Goal: Information Seeking & Learning: Check status

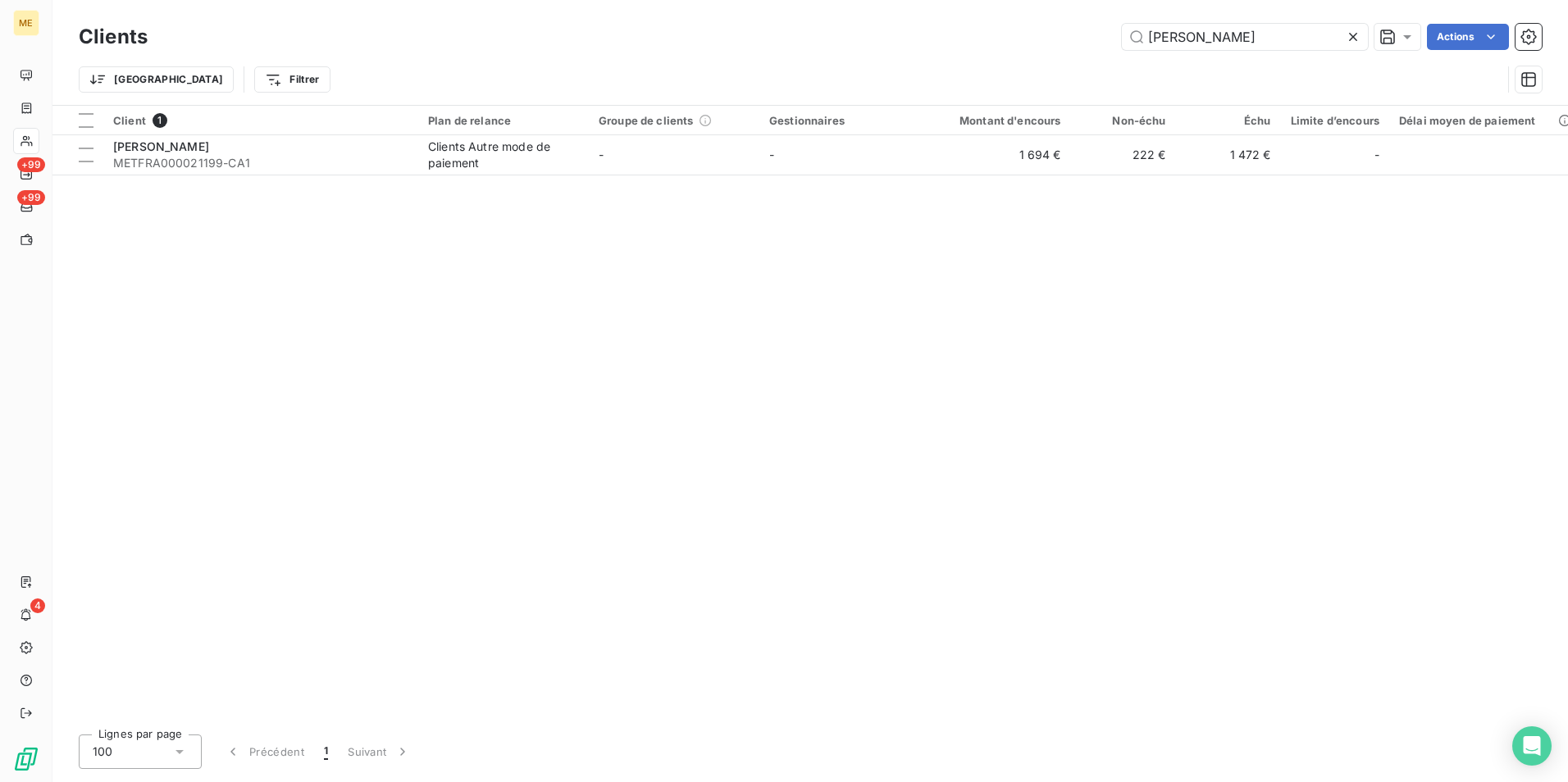
click at [1215, 26] on input "[PERSON_NAME]" at bounding box center [1244, 37] width 246 height 26
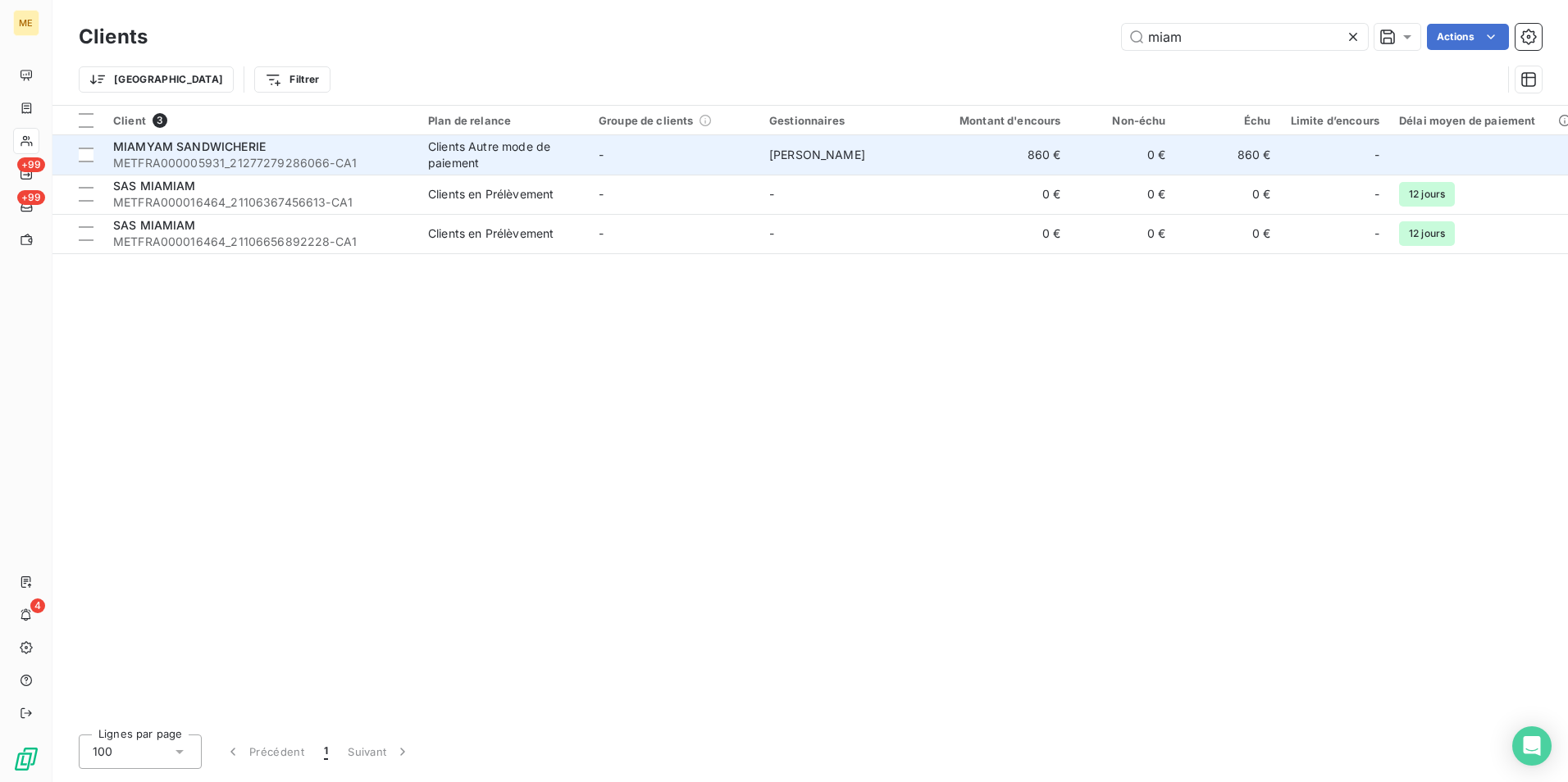
type input "miam"
click at [741, 155] on td "-" at bounding box center [674, 155] width 171 height 39
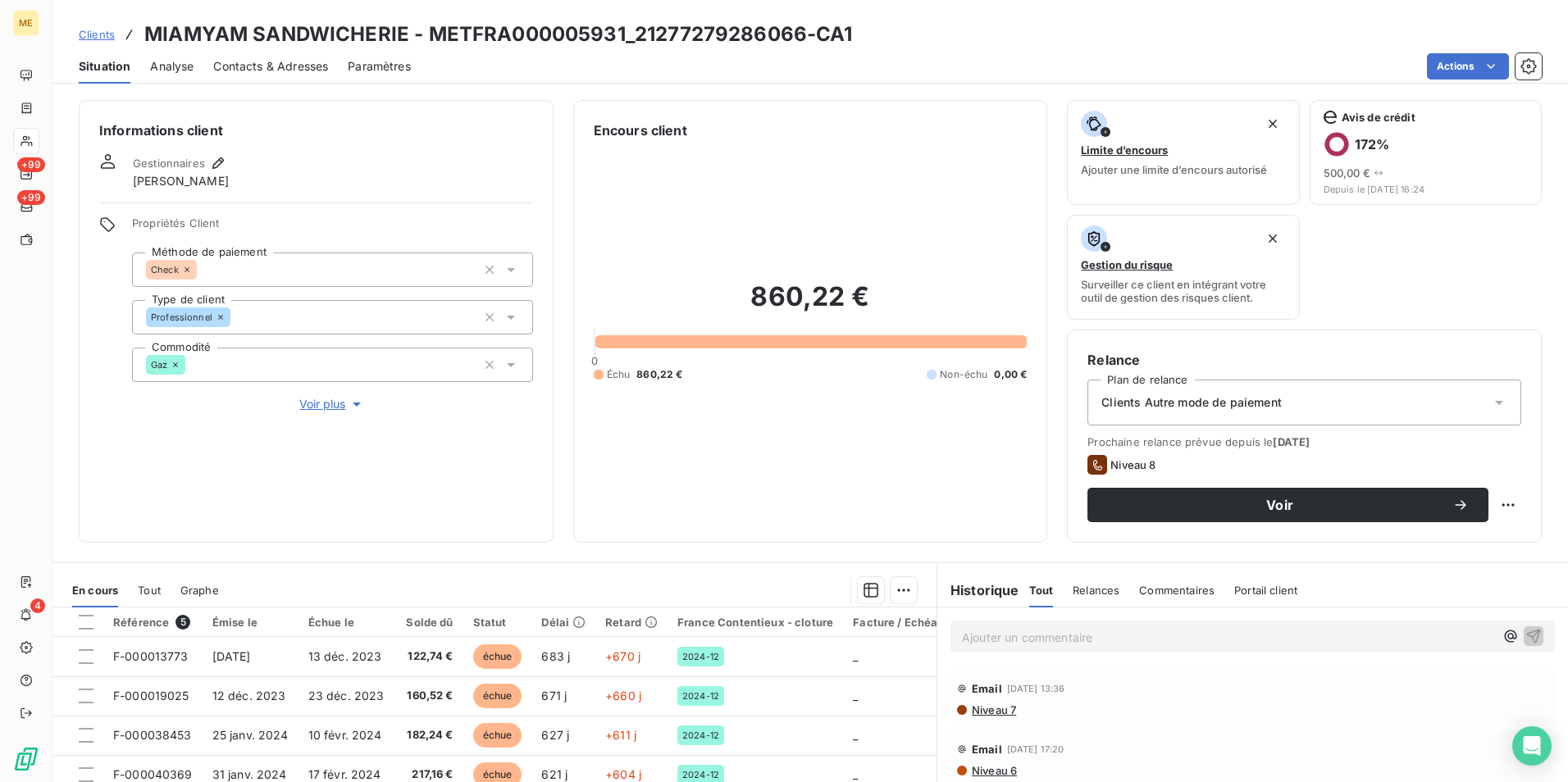
click at [268, 66] on span "Contacts & Adresses" at bounding box center [270, 66] width 114 height 16
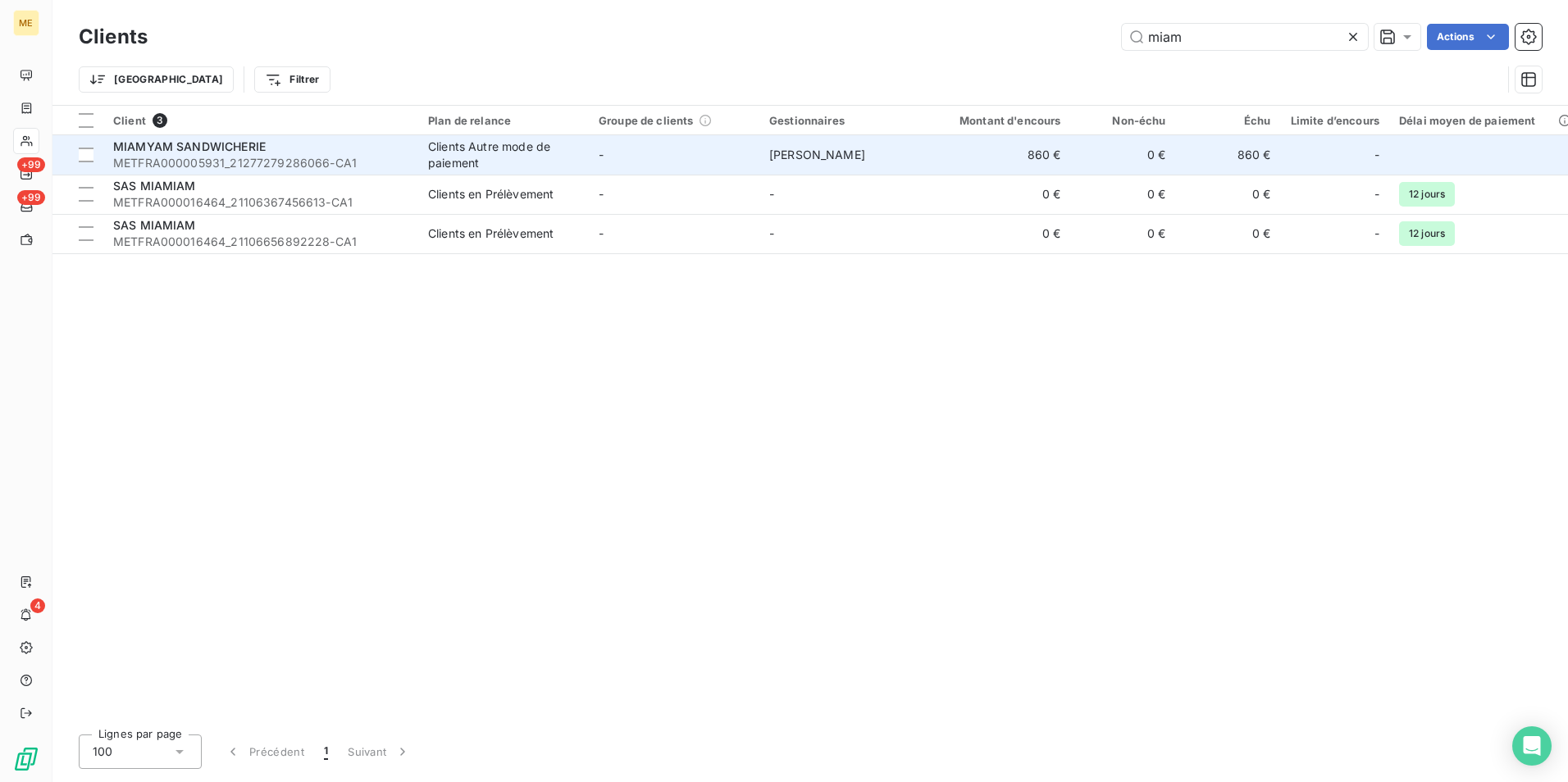
click at [652, 166] on td "-" at bounding box center [674, 155] width 171 height 39
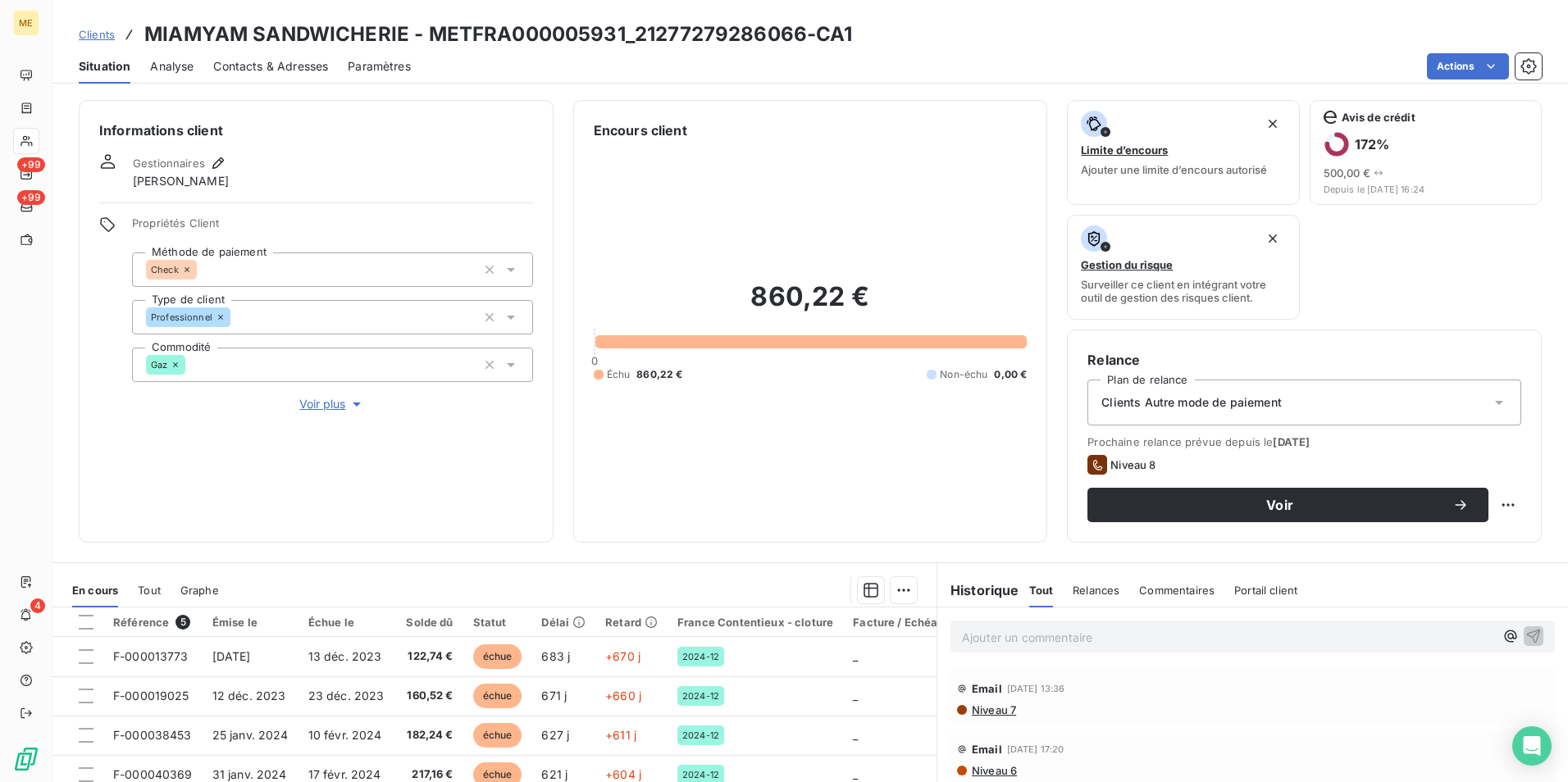
scroll to position [190, 0]
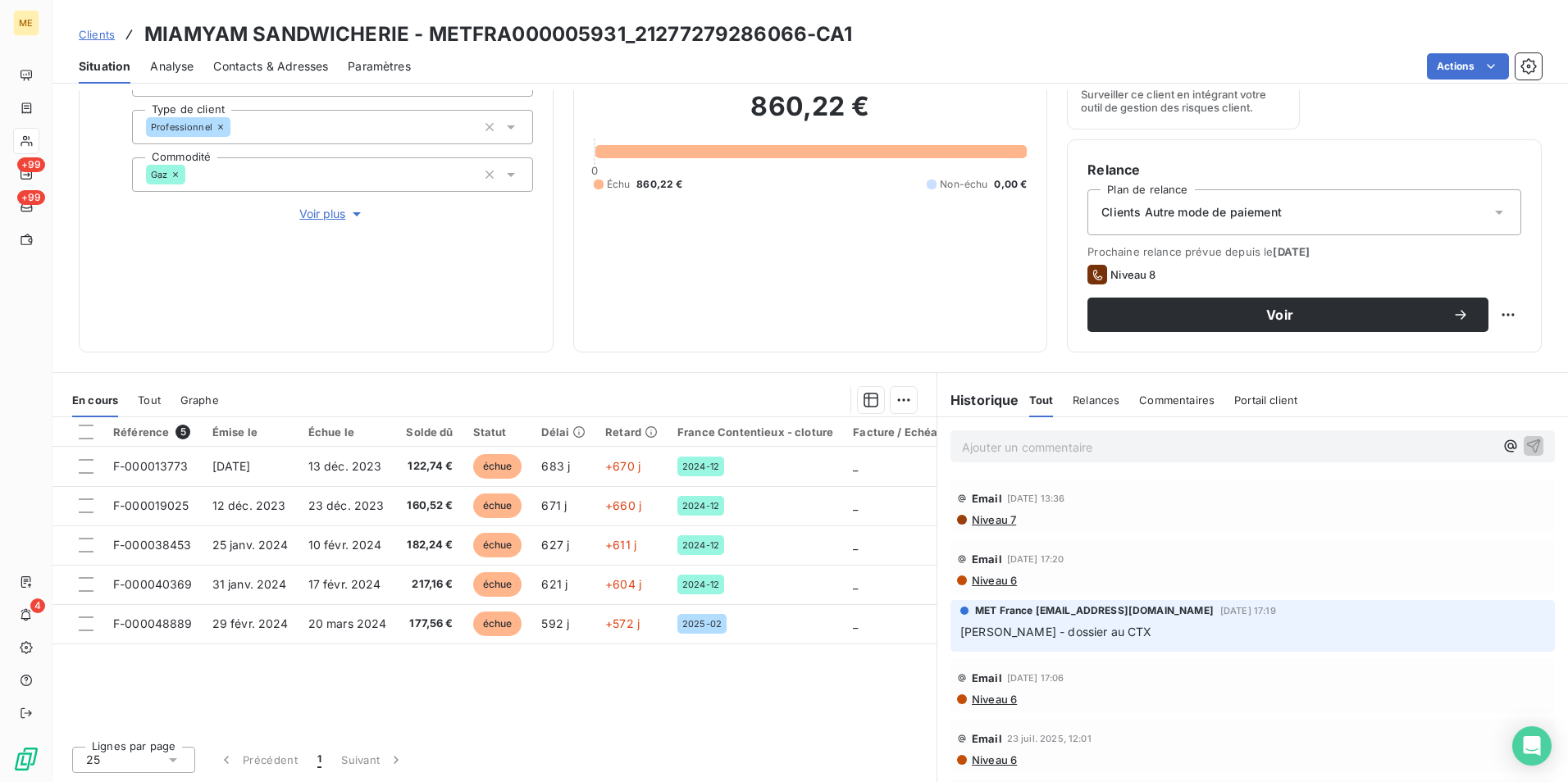
click at [102, 30] on span "Clients" at bounding box center [97, 35] width 36 height 13
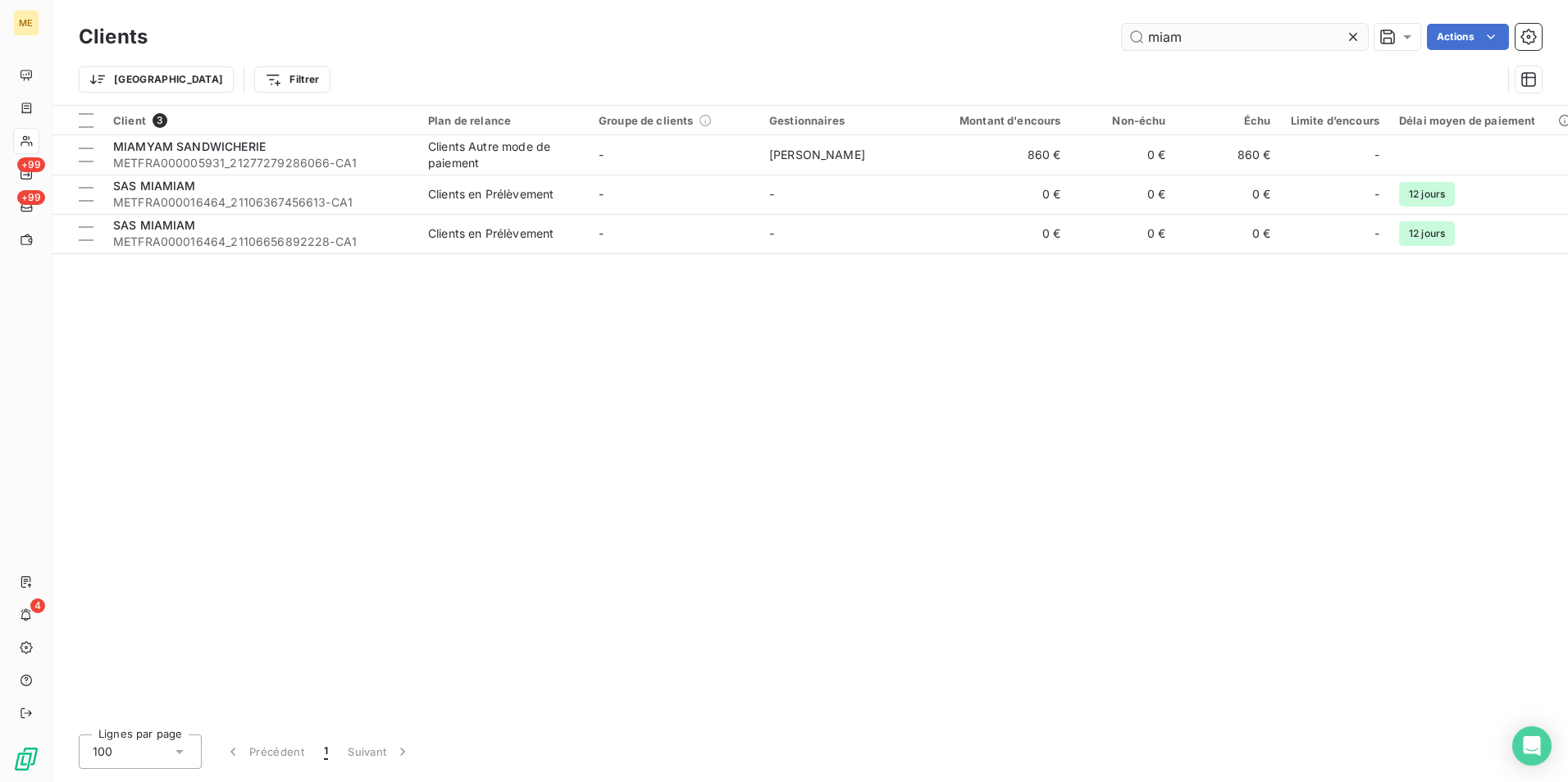
click at [1161, 34] on input "miam" at bounding box center [1244, 37] width 246 height 26
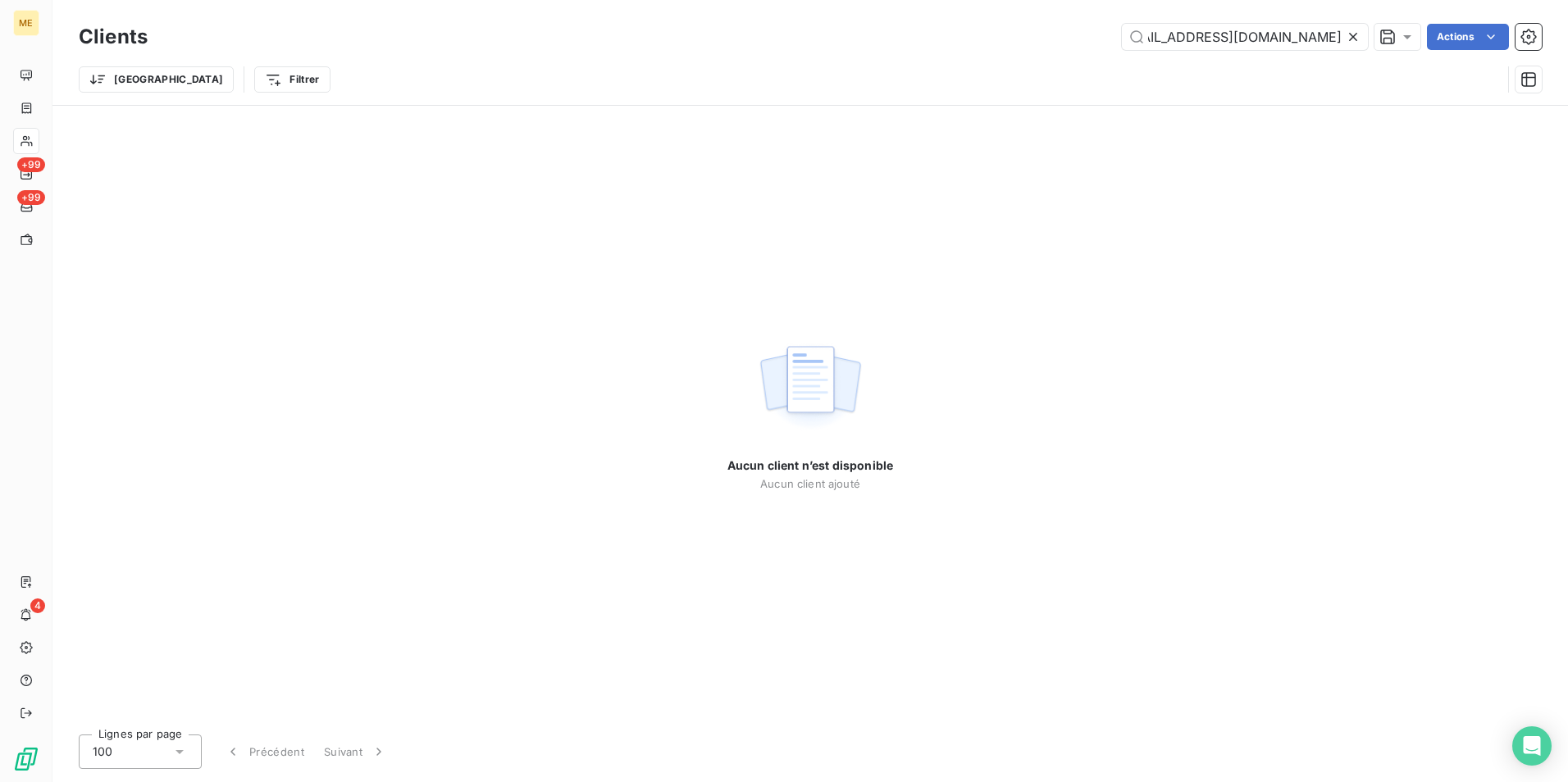
type input "[URL][DOMAIN_NAME][DOMAIN_NAME][EMAIL_ADDRESS][DOMAIN_NAME]"
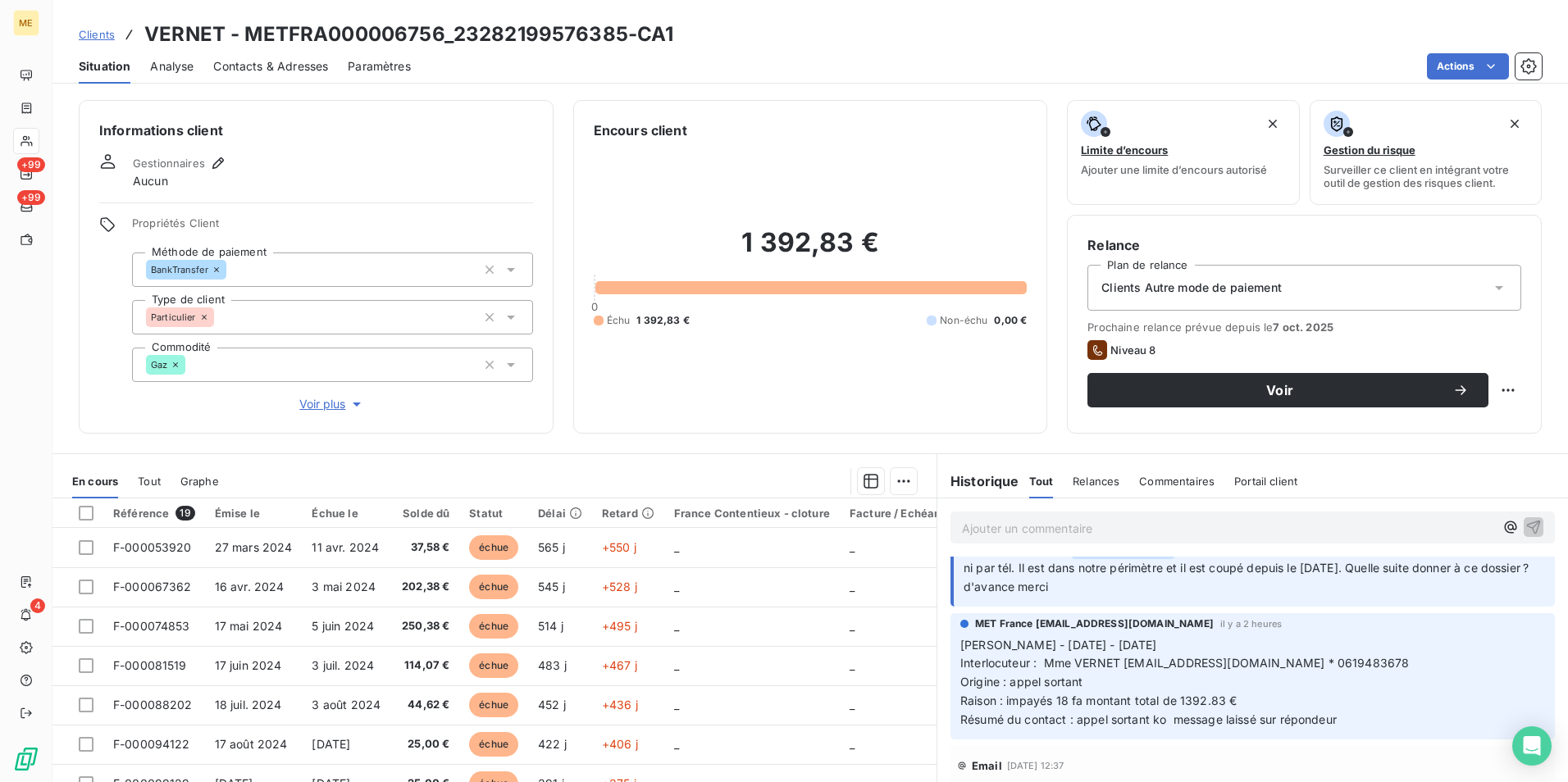
scroll to position [164, 0]
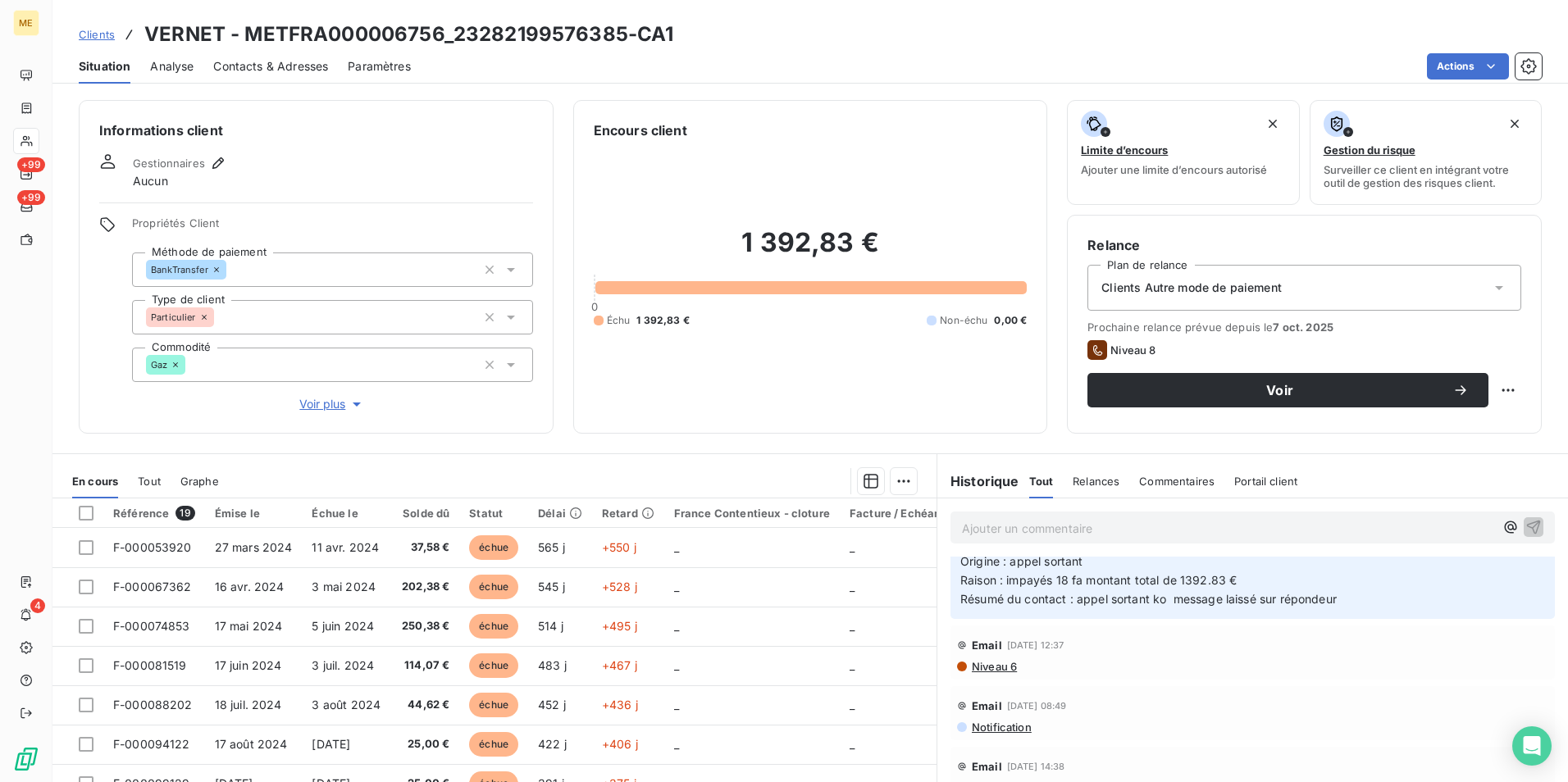
click at [1003, 671] on span "Niveau 6" at bounding box center [993, 667] width 47 height 13
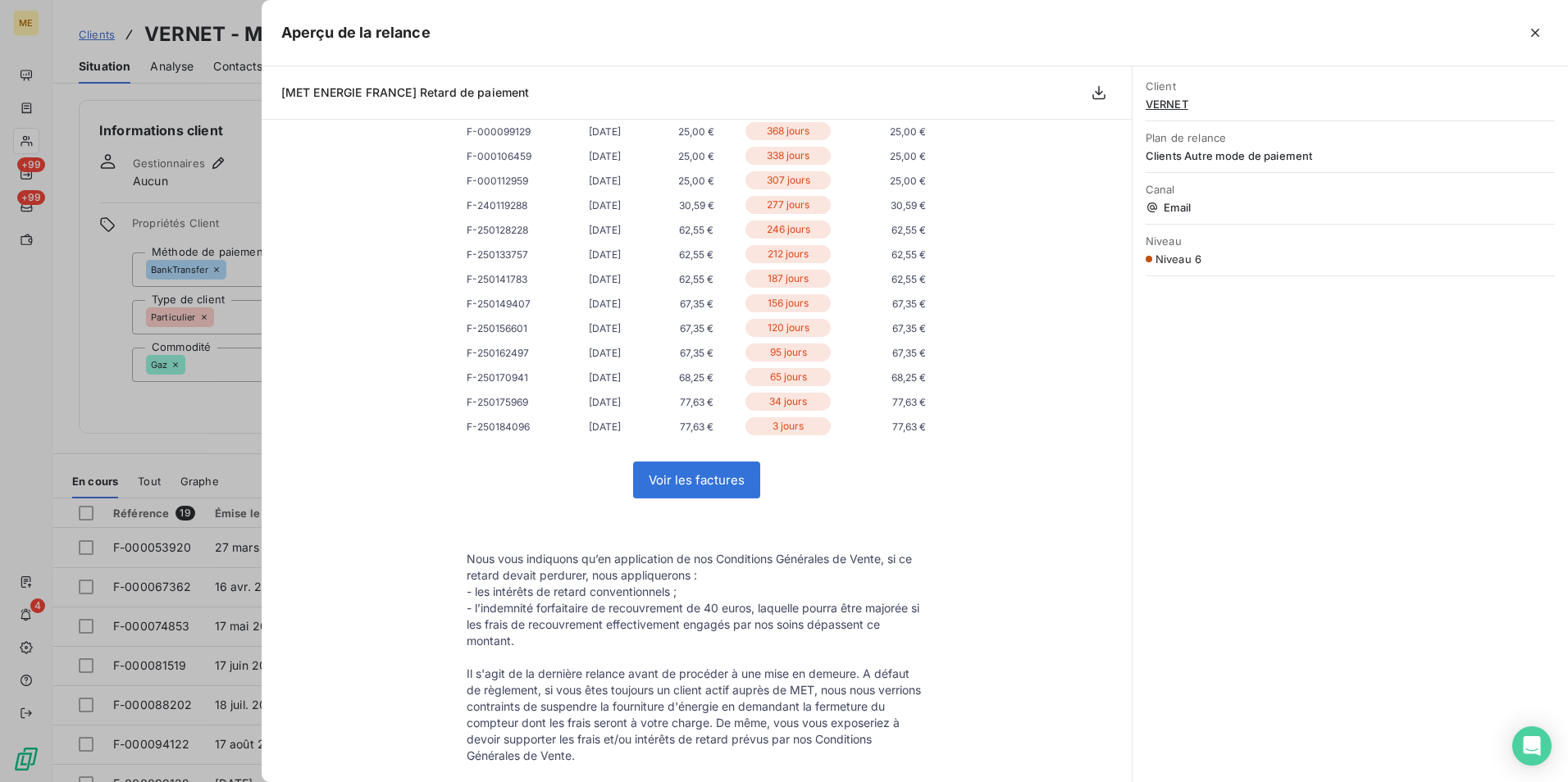
scroll to position [574, 0]
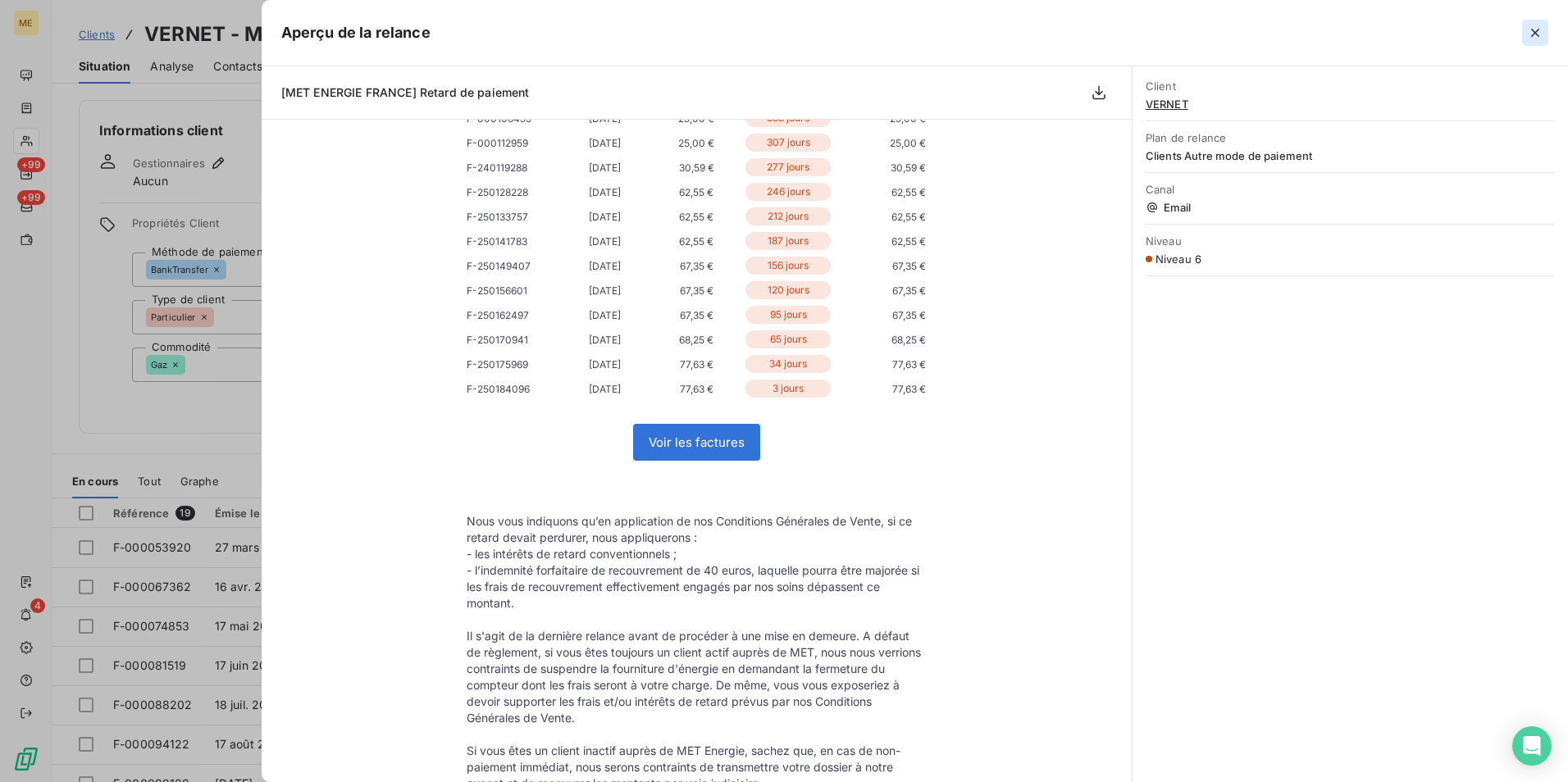
click at [1529, 29] on icon "button" at bounding box center [1534, 32] width 16 height 16
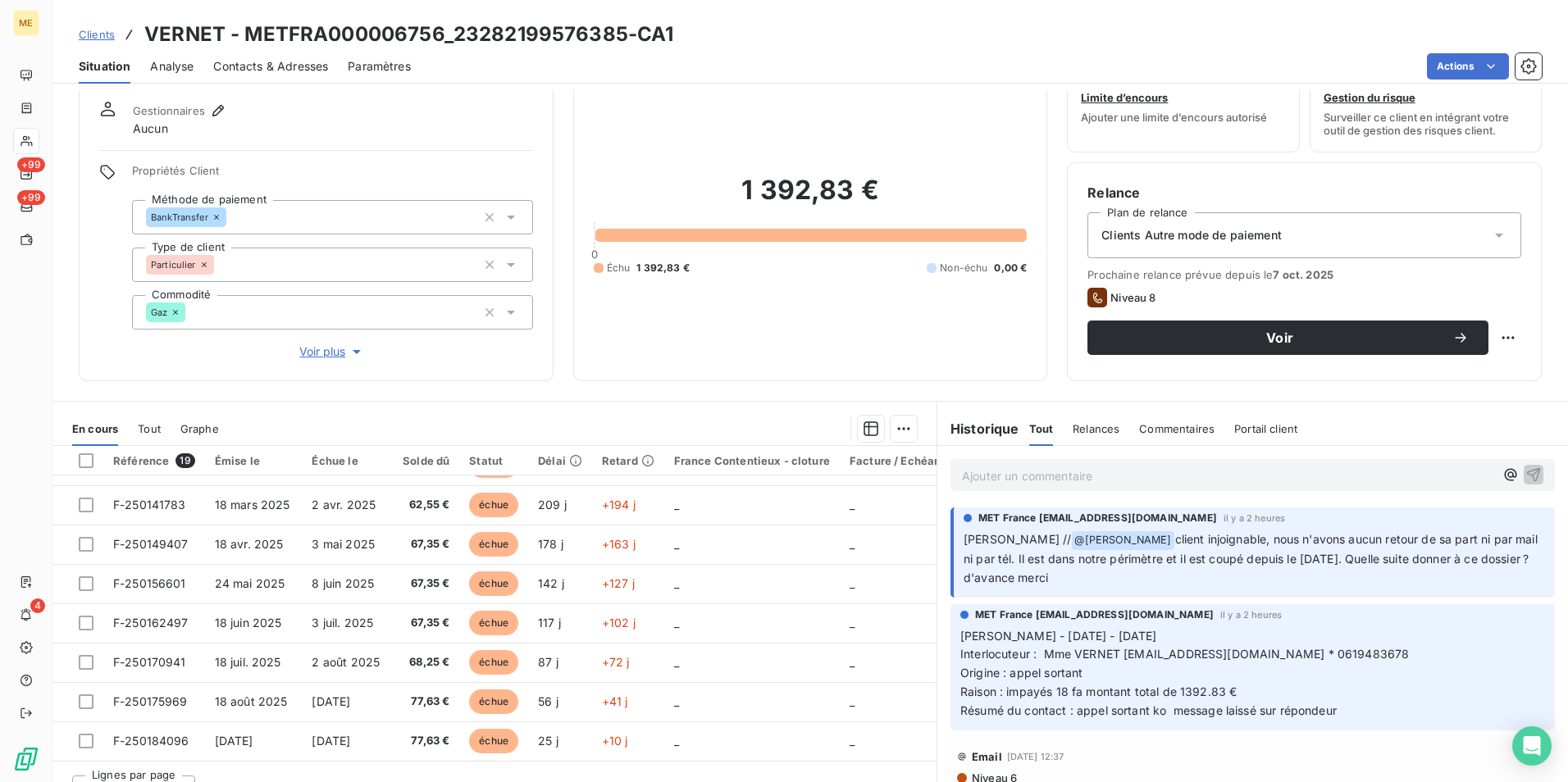
scroll to position [82, 0]
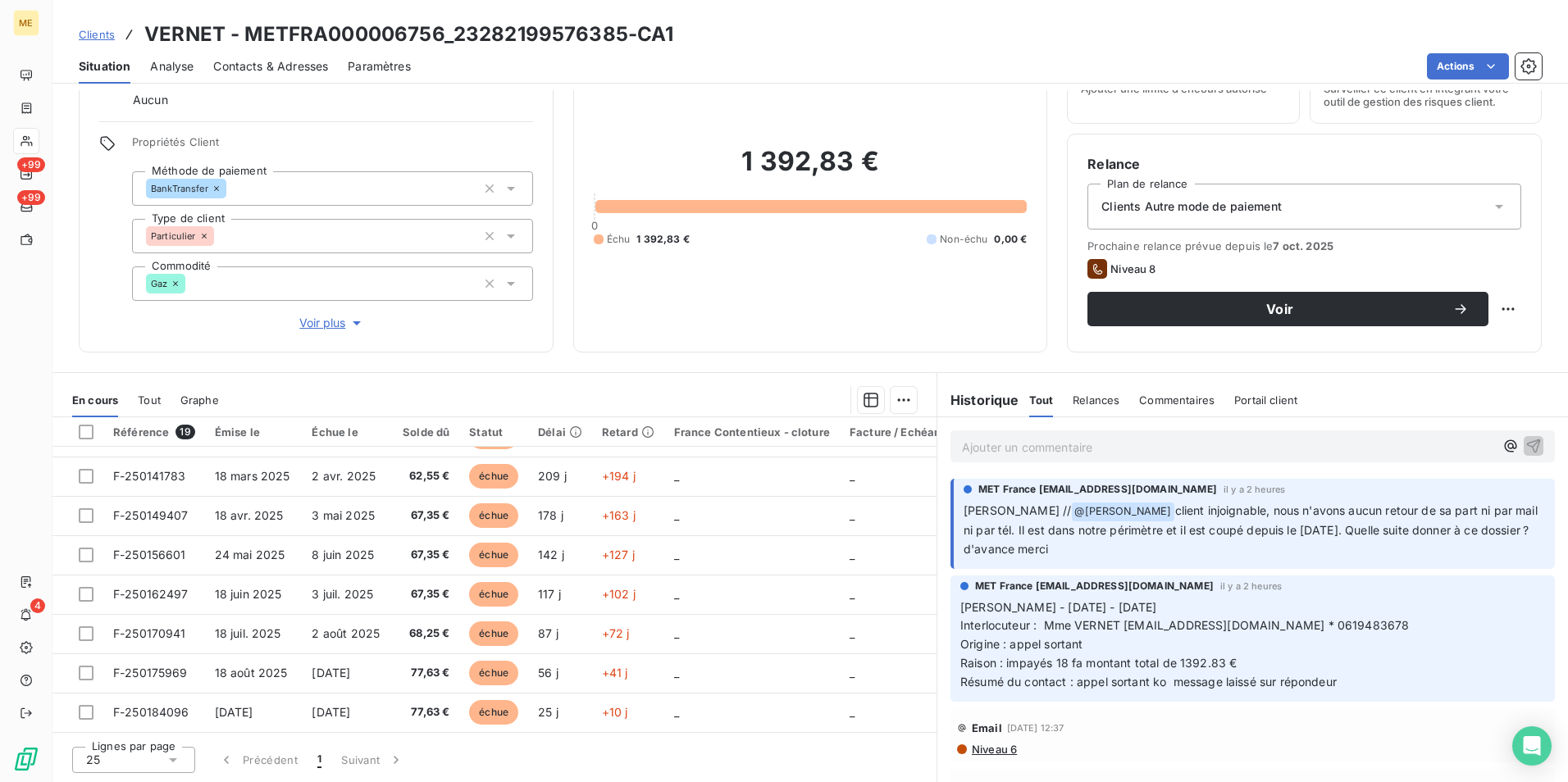
drag, startPoint x: 1334, startPoint y: 531, endPoint x: 1409, endPoint y: 549, distance: 77.1
click at [1409, 549] on p "Sylvain // @ Bélinda Thomont client injoignable, nous n'avons aucun retour de s…" at bounding box center [1254, 530] width 581 height 57
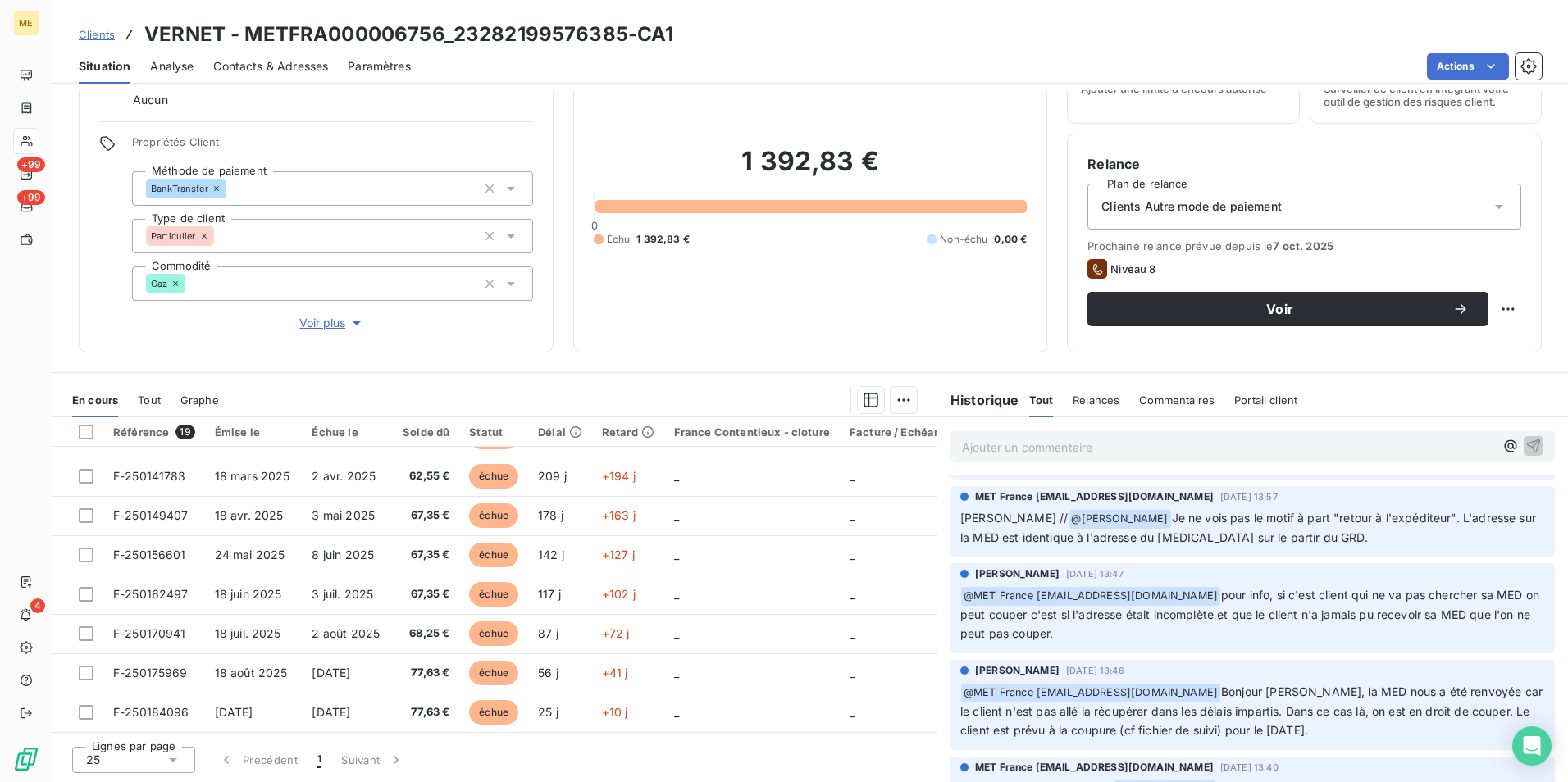
scroll to position [1148, 0]
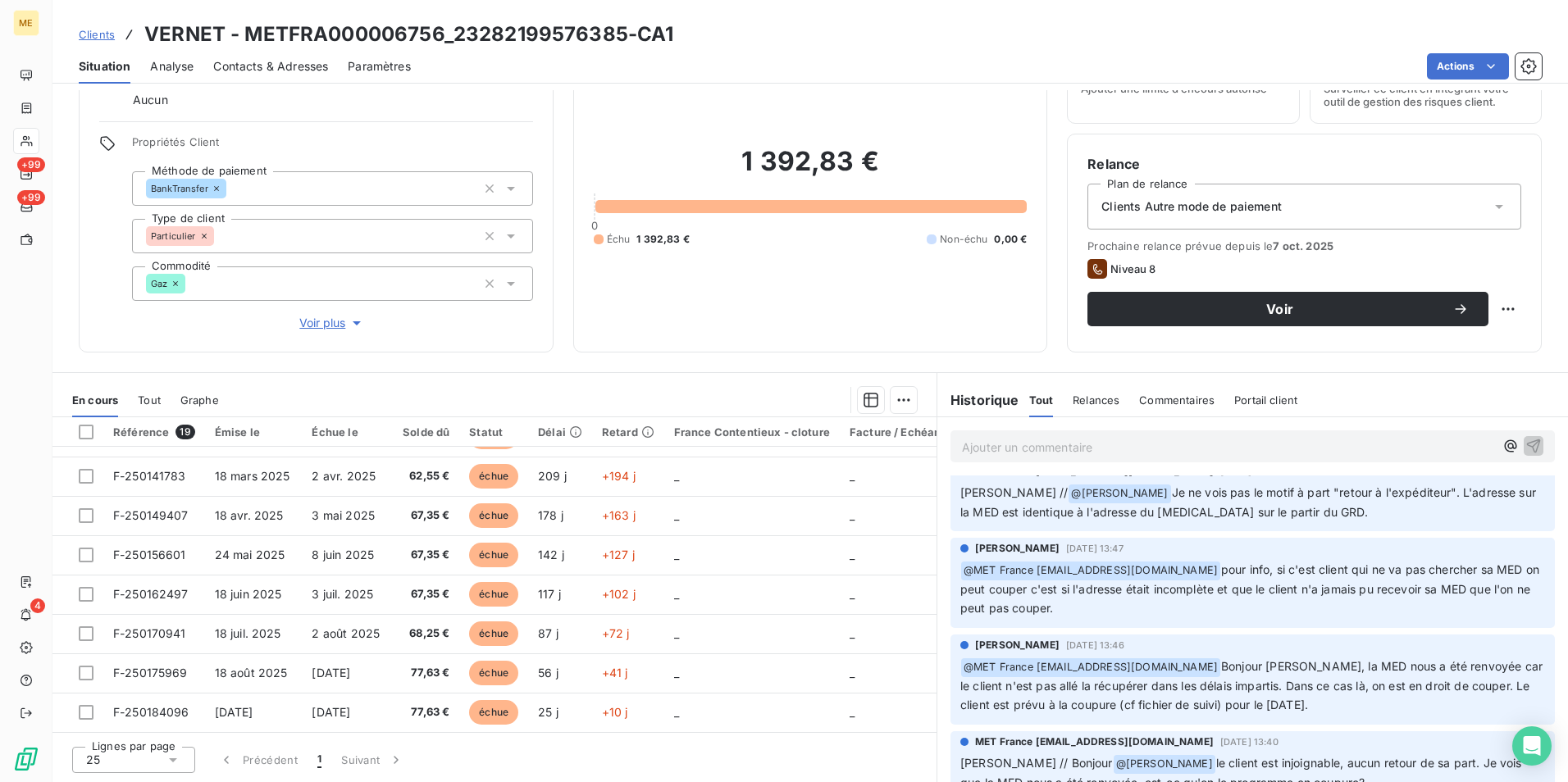
drag, startPoint x: 1063, startPoint y: 687, endPoint x: 1433, endPoint y: 705, distance: 370.4
click at [1433, 705] on p "﻿ @ MET France met-france@recouvrement.met.com Bonjour Sylvain, la MED nous a é…" at bounding box center [1252, 685] width 584 height 57
drag, startPoint x: 1433, startPoint y: 705, endPoint x: 1279, endPoint y: 700, distance: 154.1
click at [1279, 700] on span "Bonjour Sylvain, la MED nous a été renvoyée car le client n'est pas allé la réc…" at bounding box center [1253, 685] width 585 height 53
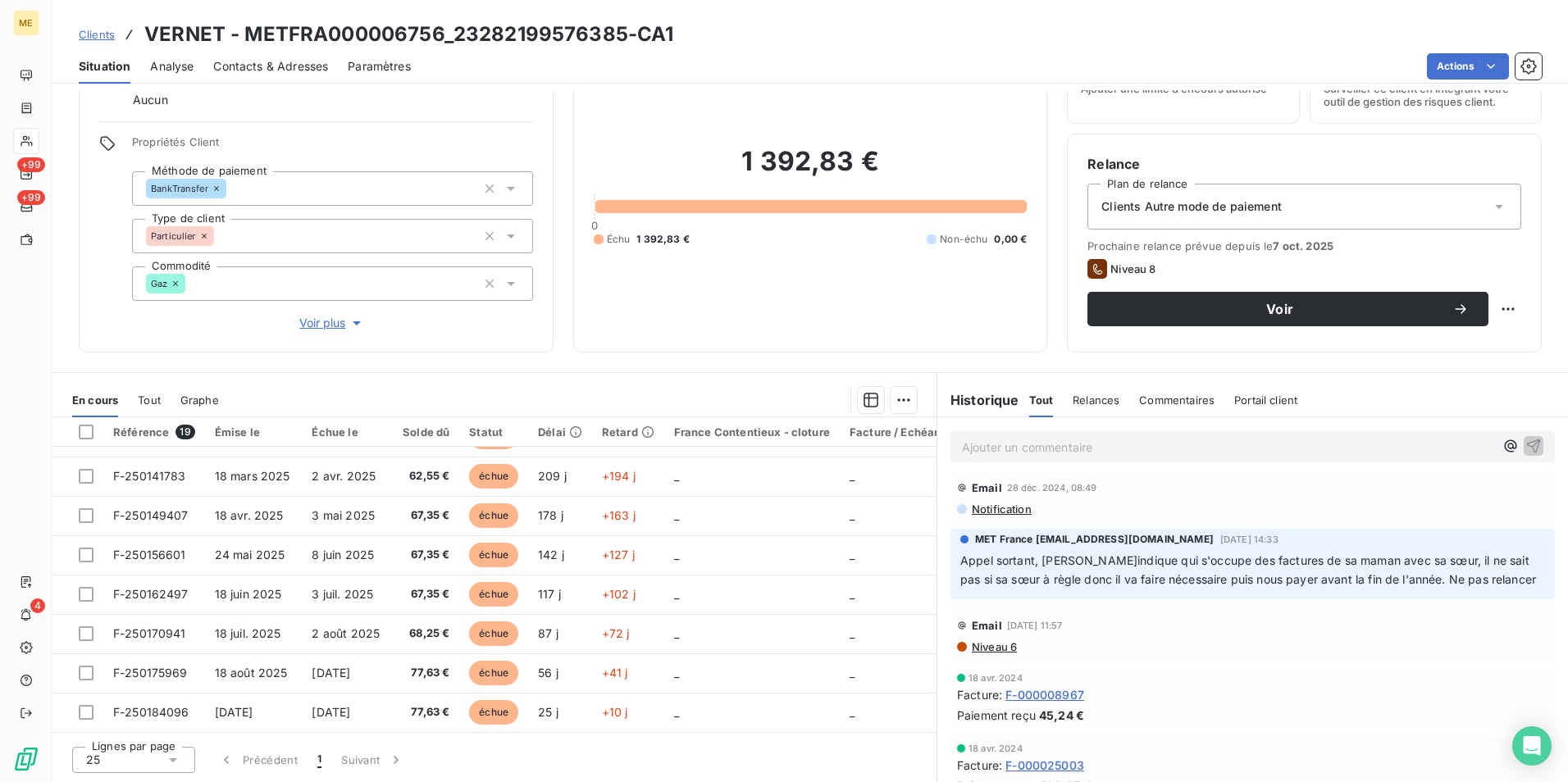
scroll to position [4836, 0]
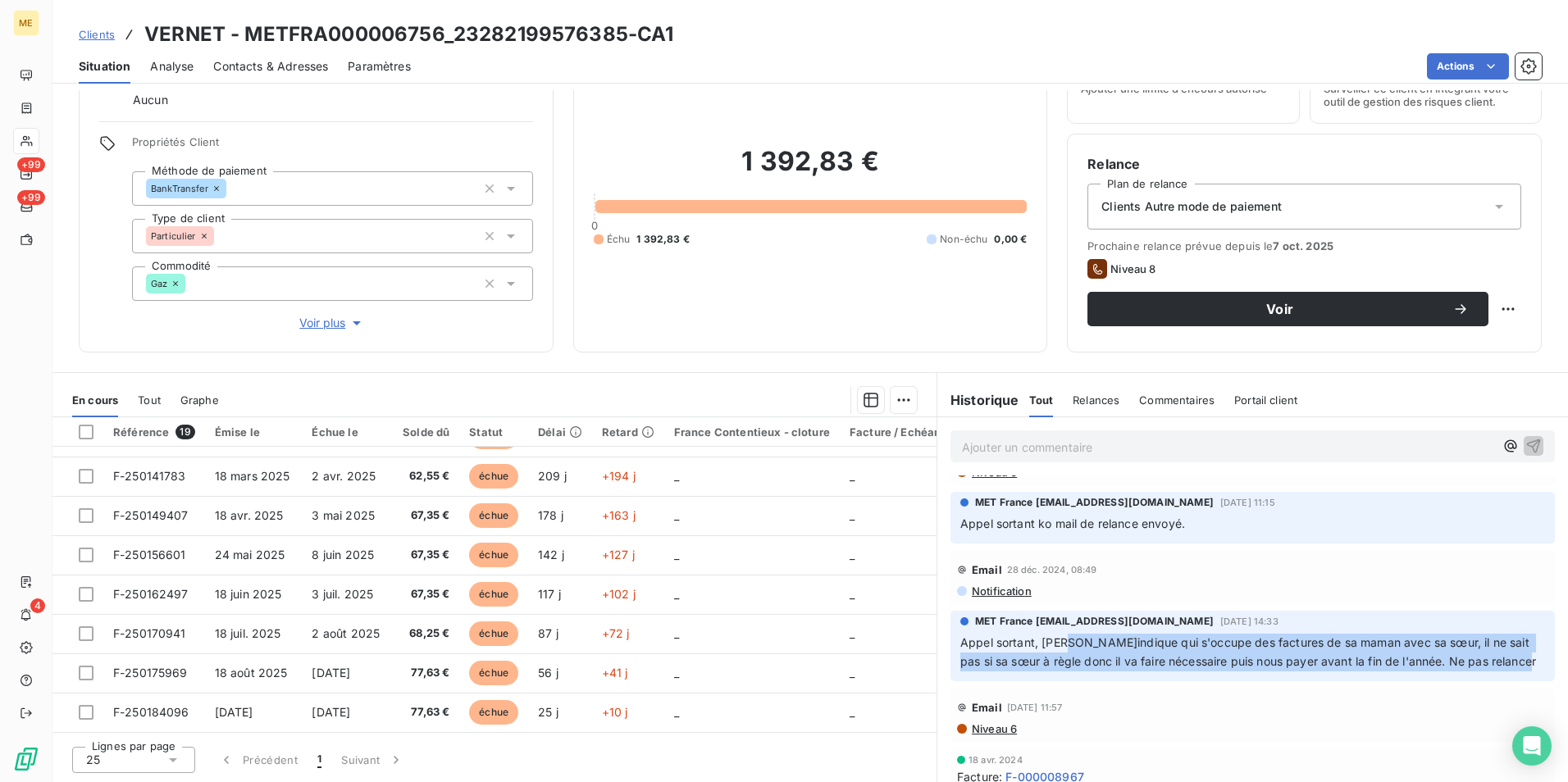
drag, startPoint x: 1064, startPoint y: 638, endPoint x: 1465, endPoint y: 676, distance: 402.8
click at [1465, 671] on p "Appel sortant, Monsieur m'indique qui s'occupe des factures de sa maman avec sa…" at bounding box center [1252, 653] width 584 height 38
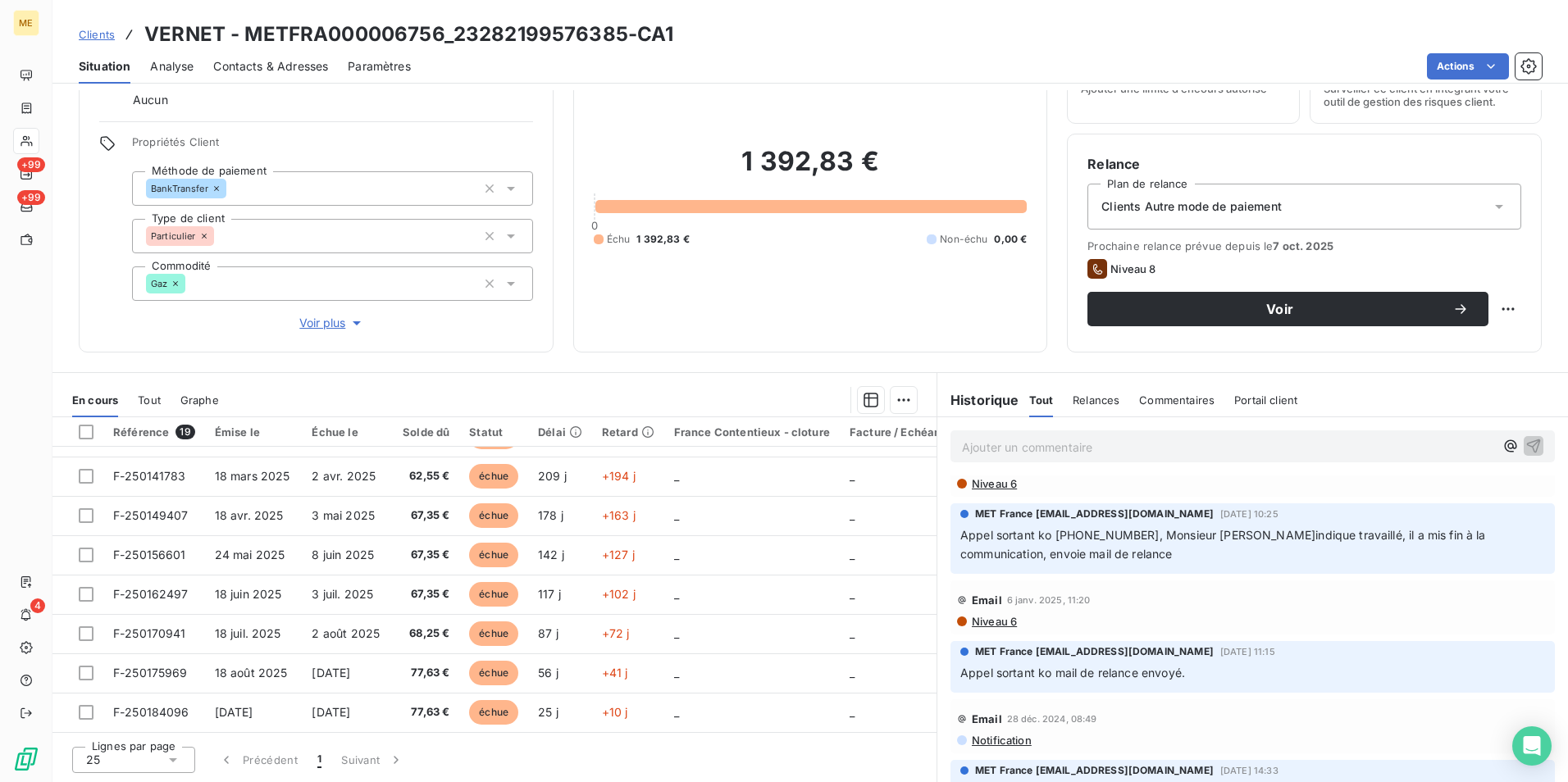
scroll to position [4672, 0]
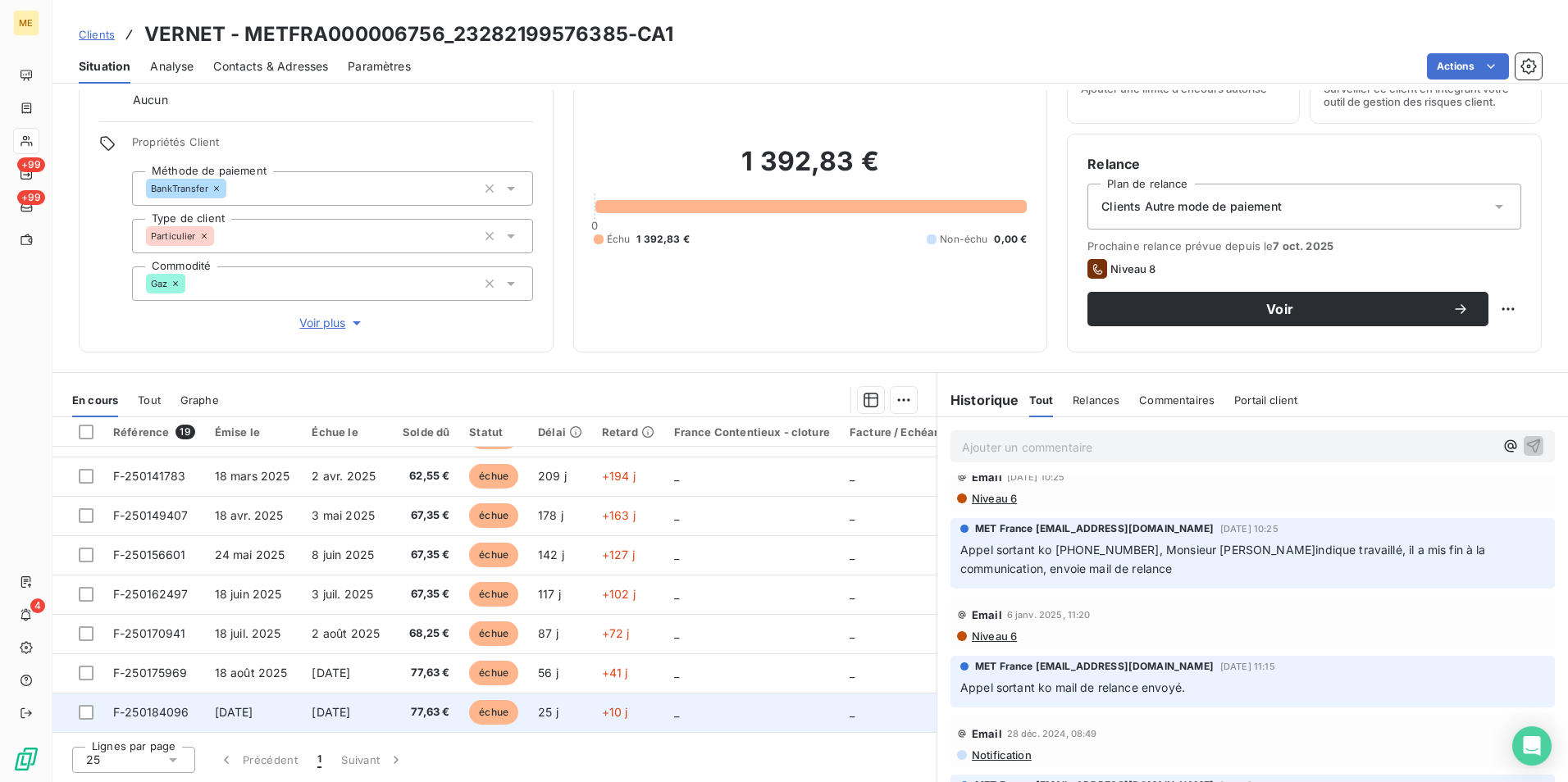
click at [539, 695] on td "25 j" at bounding box center [560, 713] width 64 height 39
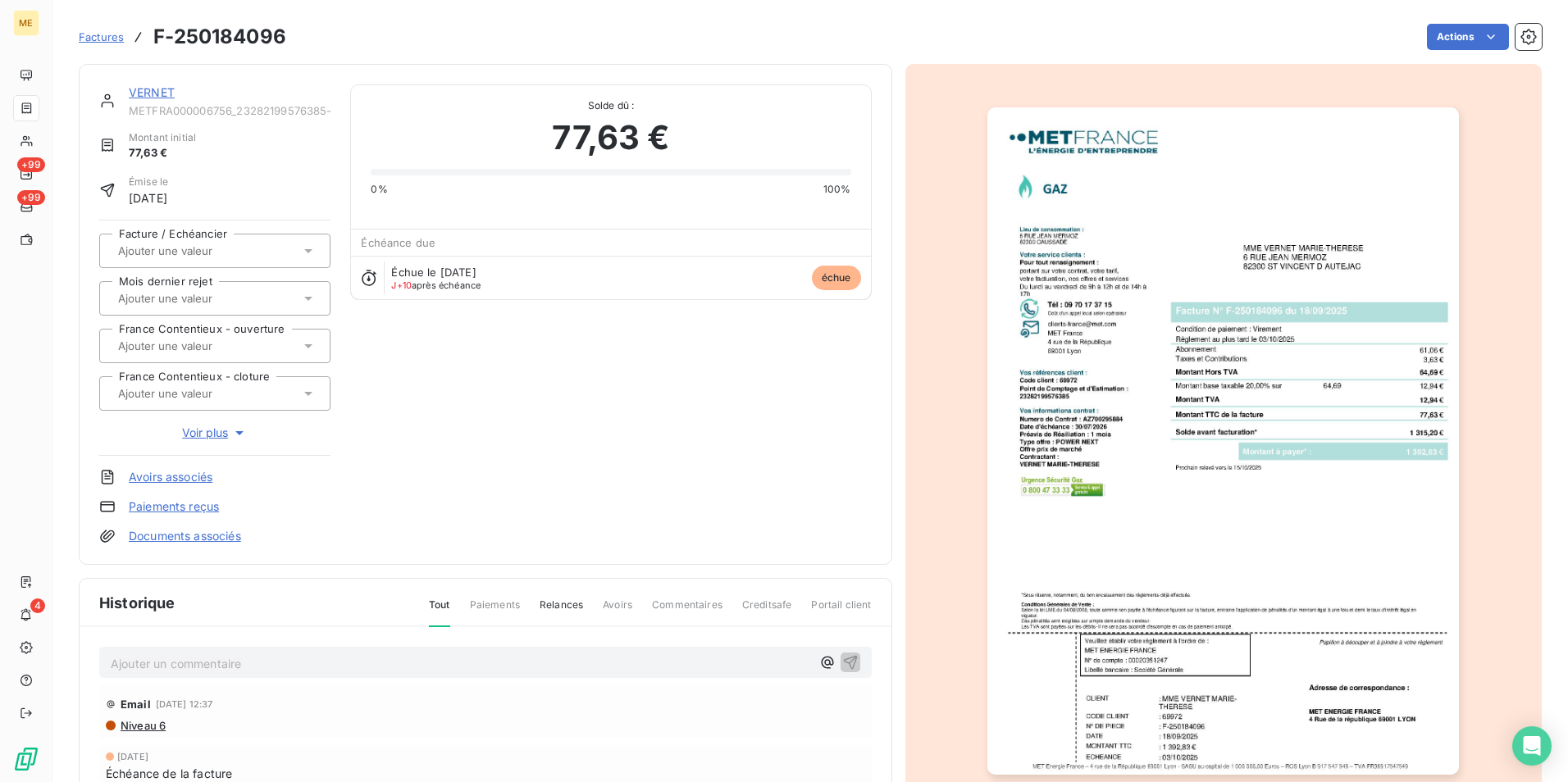
click at [1275, 286] on img "button" at bounding box center [1223, 442] width 472 height 668
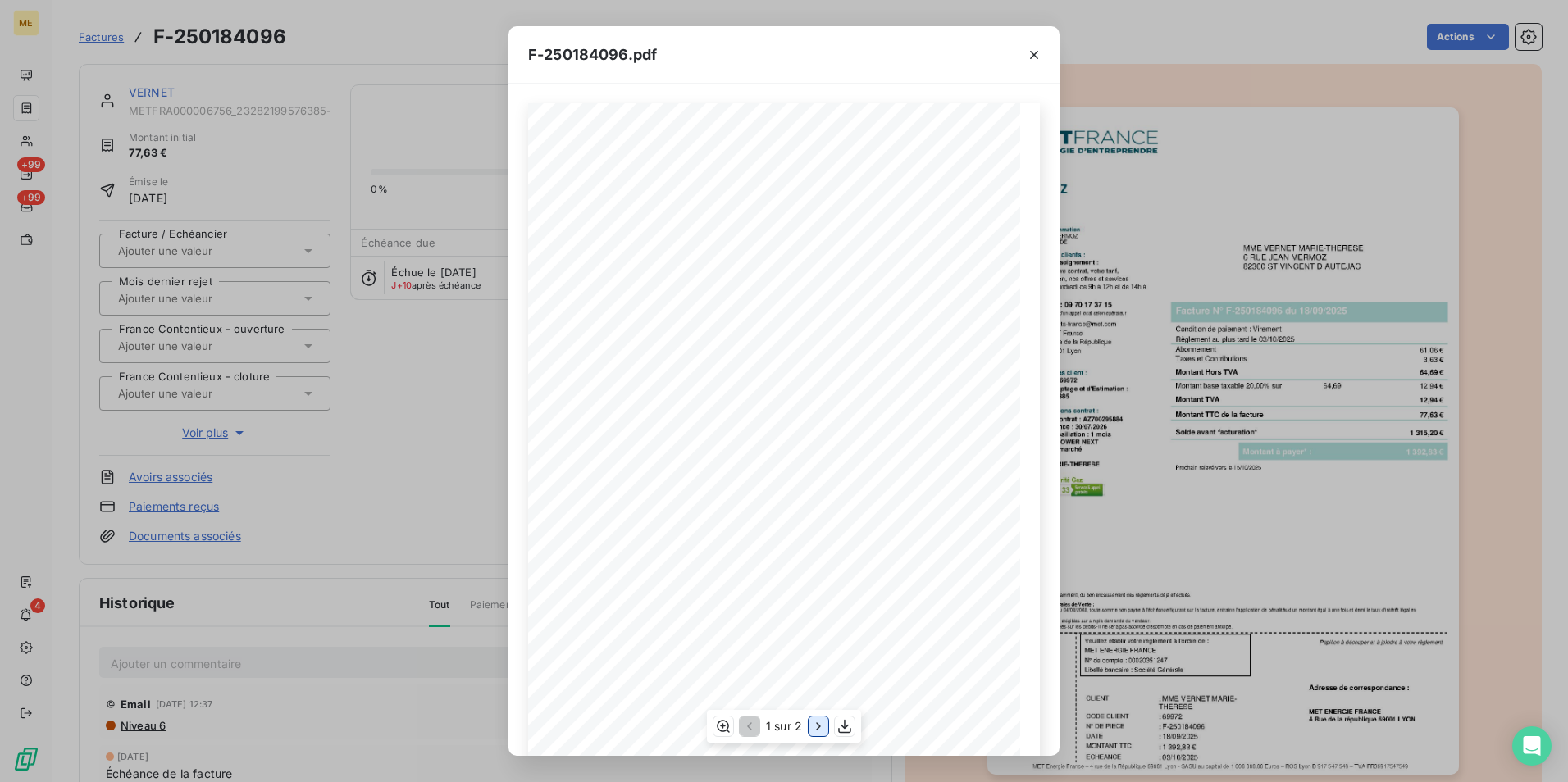
click at [822, 718] on icon "button" at bounding box center [818, 726] width 16 height 16
click at [1199, 433] on div "F-250184096.pdf Détail de votre facture : Document à conserver 5 ans Numéro F-2…" at bounding box center [784, 391] width 1568 height 782
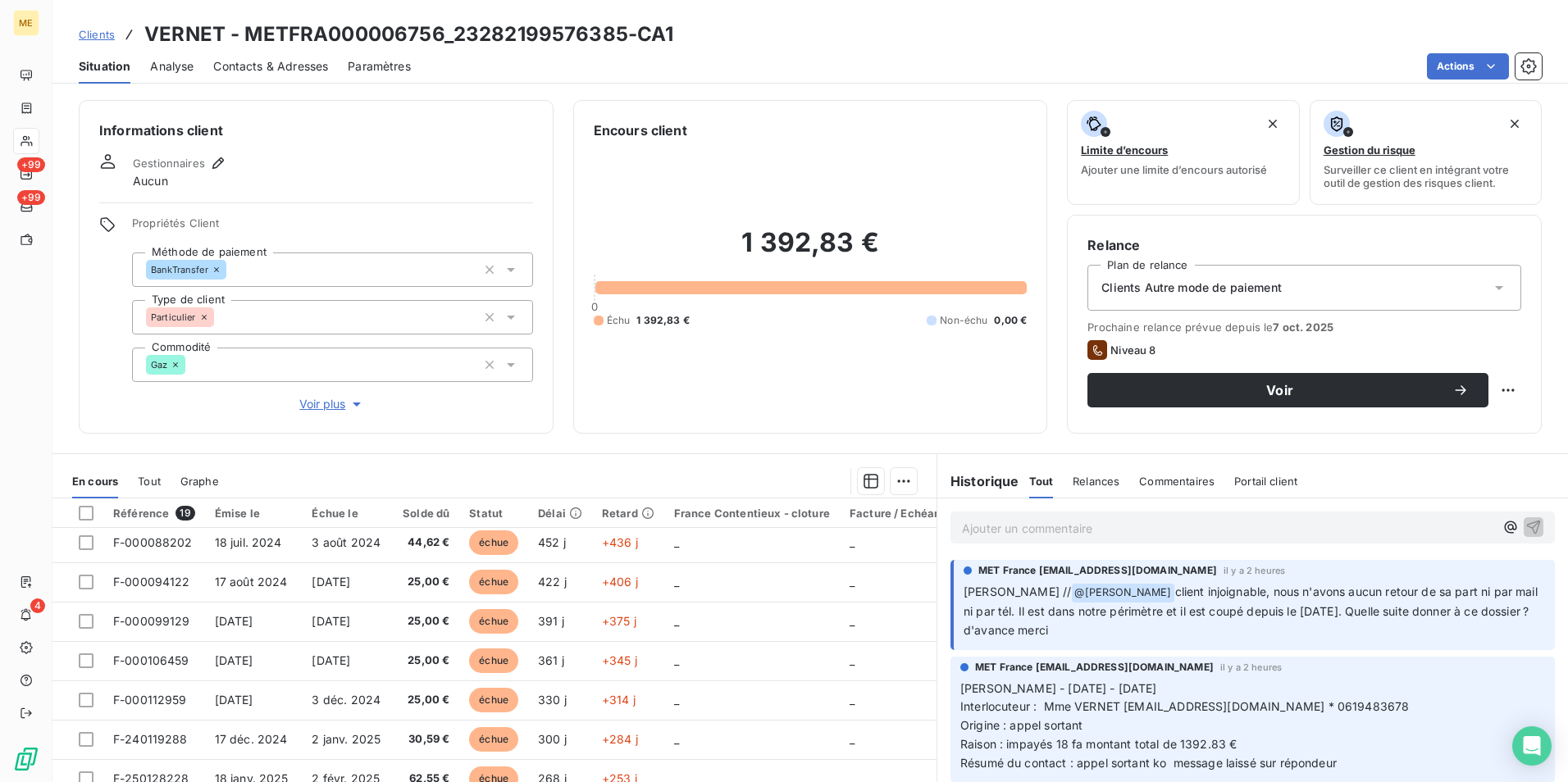
scroll to position [164, 0]
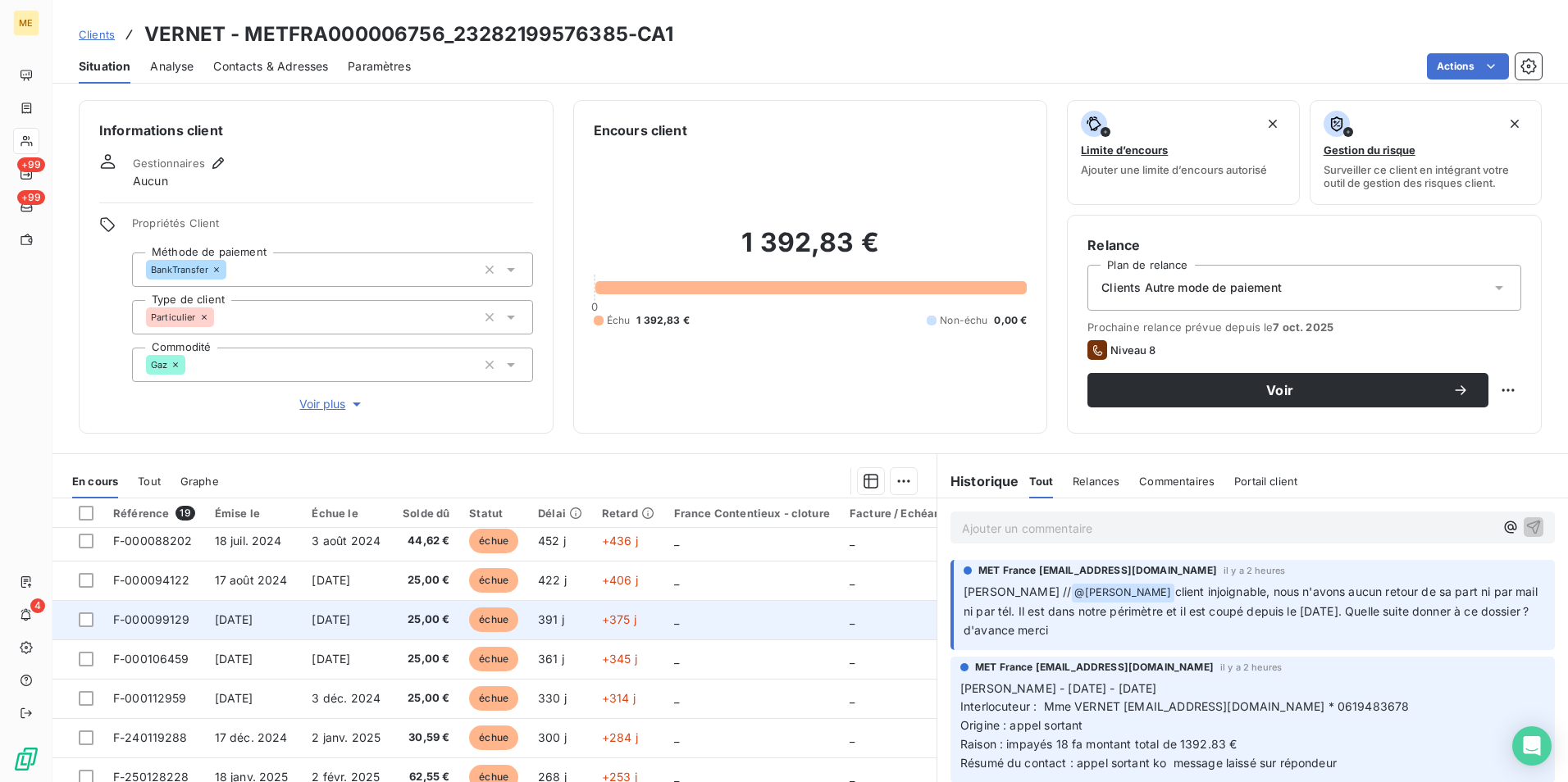
click at [541, 629] on td "391 j" at bounding box center [560, 620] width 64 height 39
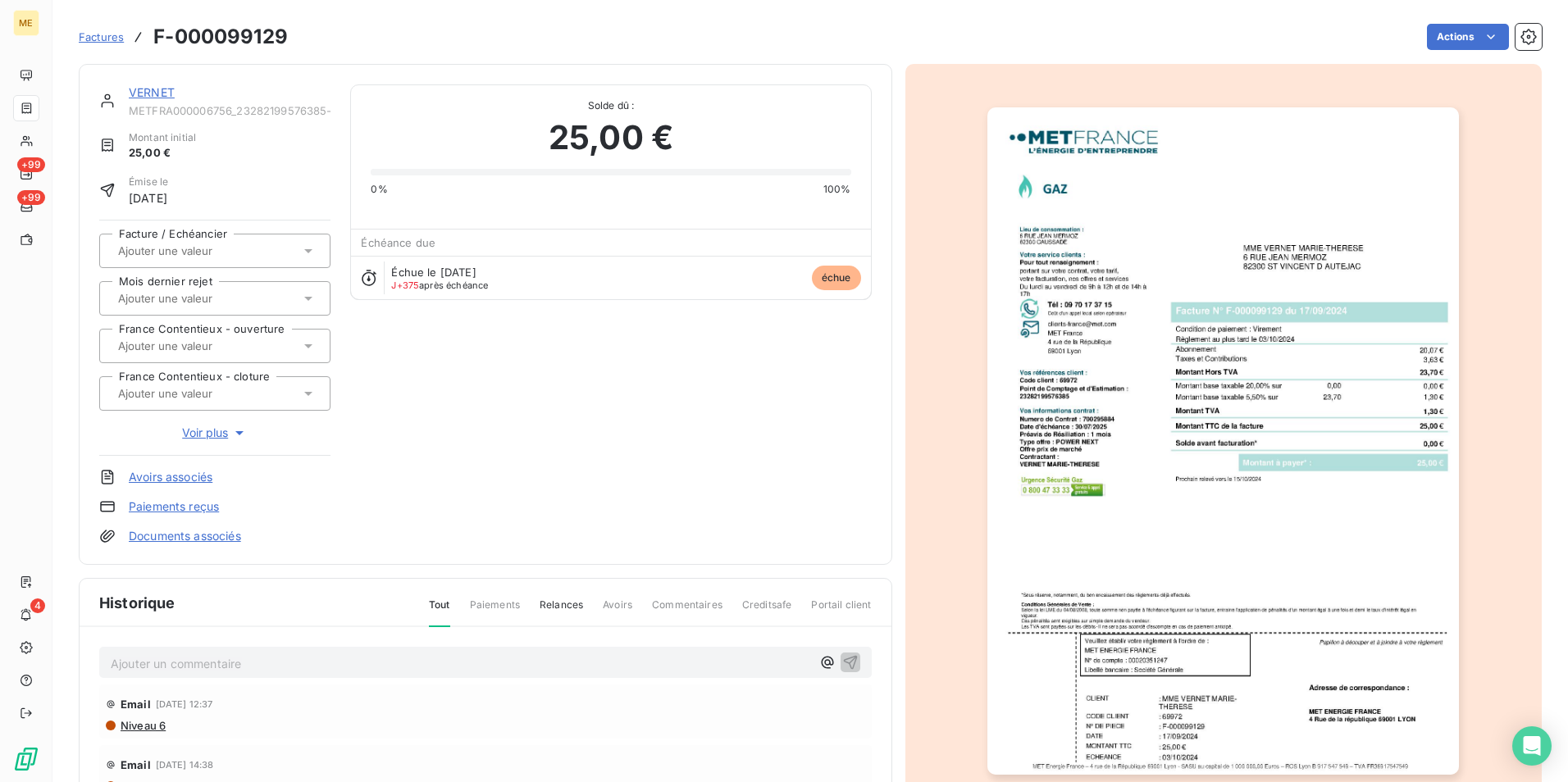
click at [1123, 412] on img "button" at bounding box center [1223, 442] width 472 height 668
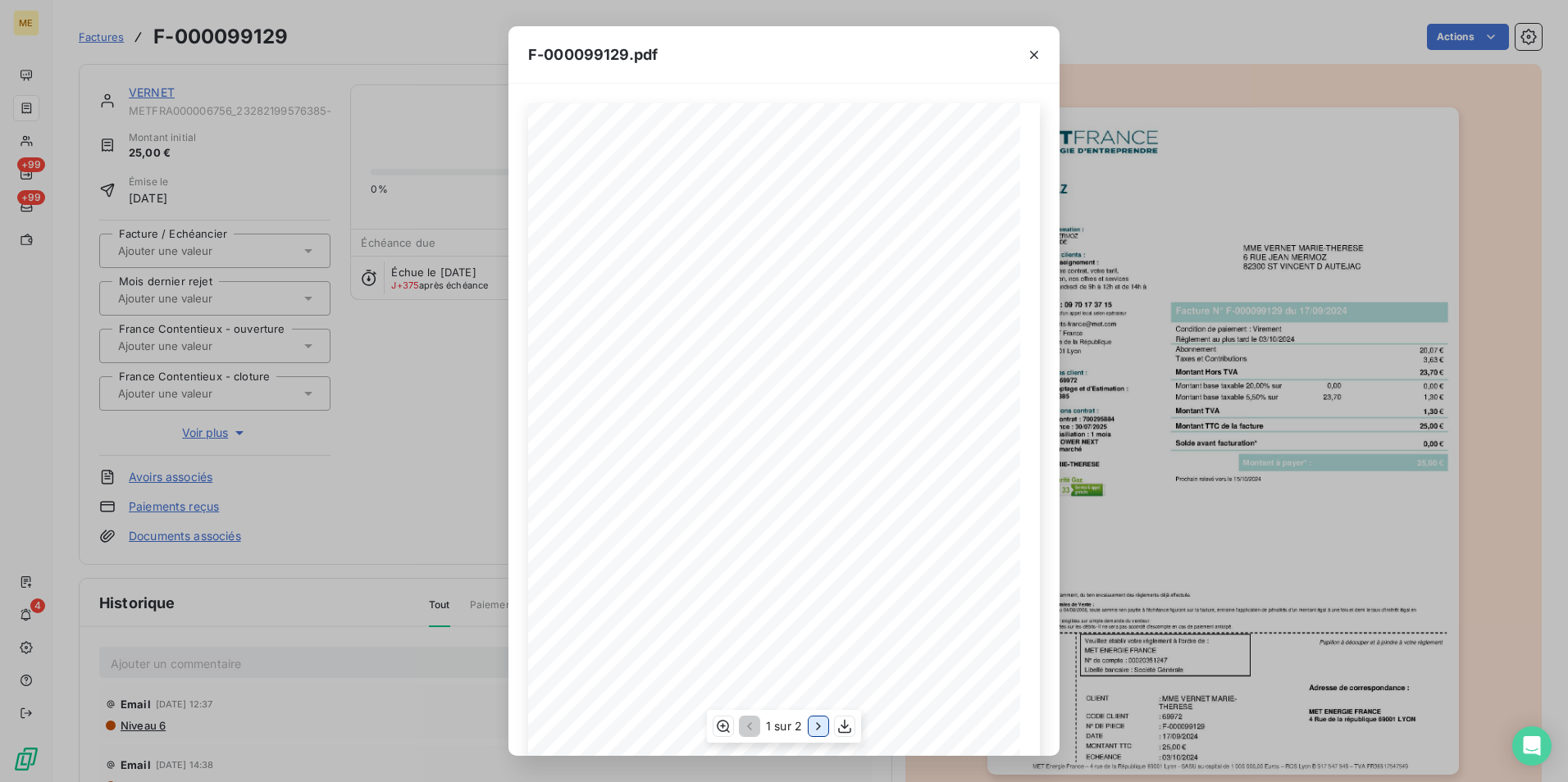
click at [819, 721] on icon "button" at bounding box center [818, 726] width 16 height 16
click at [1214, 355] on div "F-000099129.pdf Détail de votre facture : Document à conserver 5 ans Numéro F-0…" at bounding box center [784, 391] width 1568 height 782
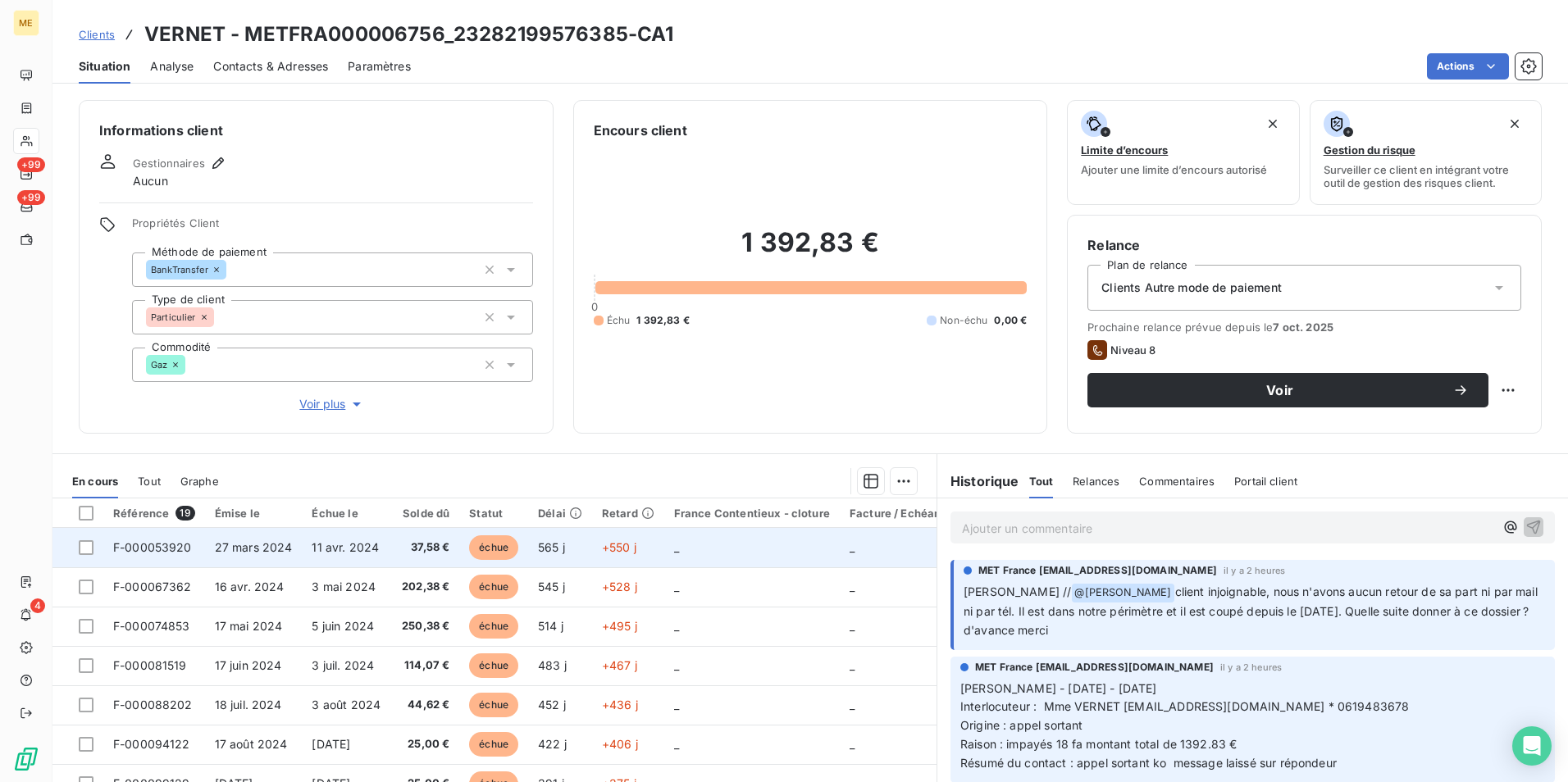
click at [564, 543] on td "565 j" at bounding box center [560, 548] width 64 height 39
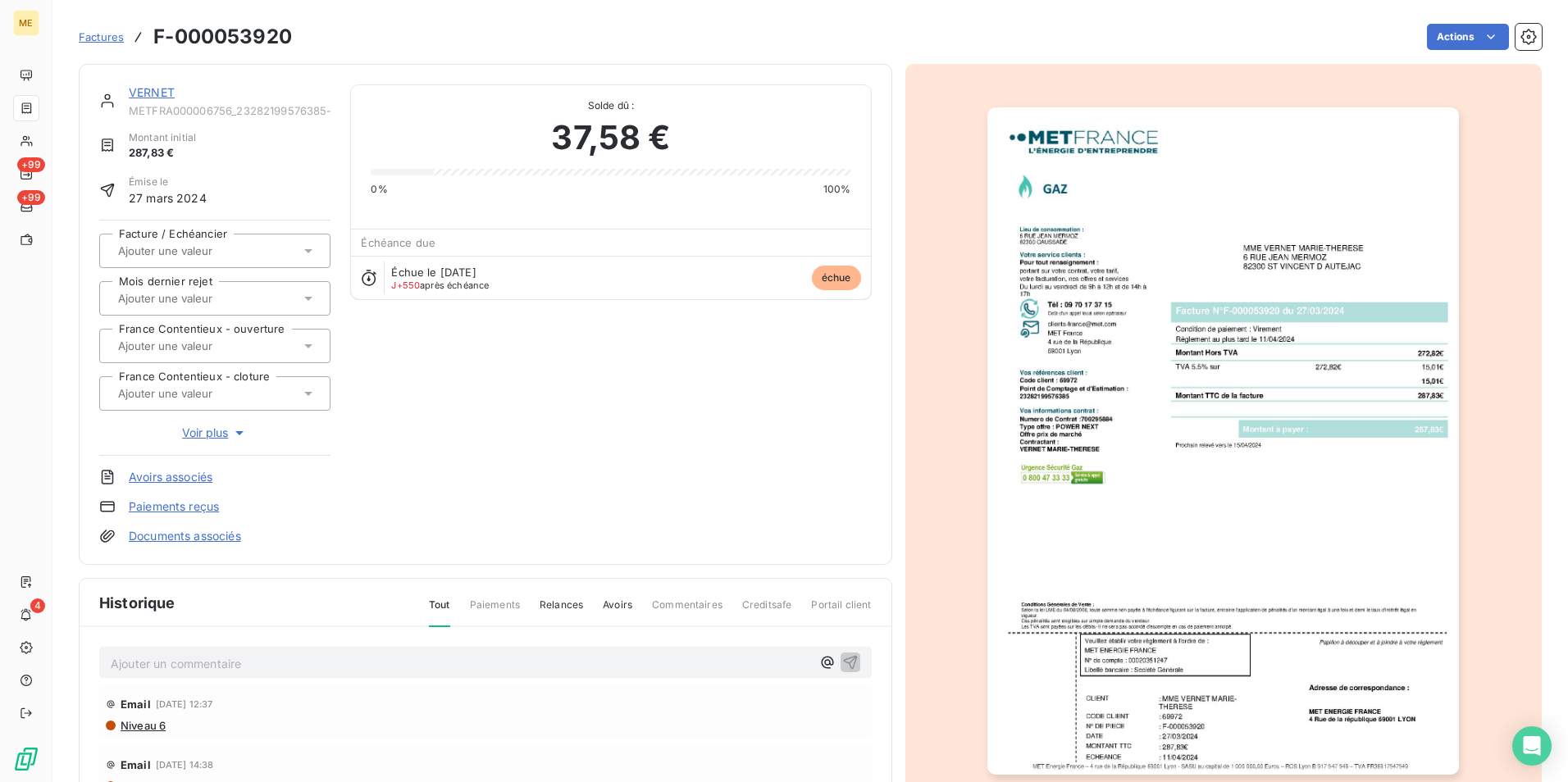
click at [1231, 392] on img "button" at bounding box center [1223, 442] width 472 height 668
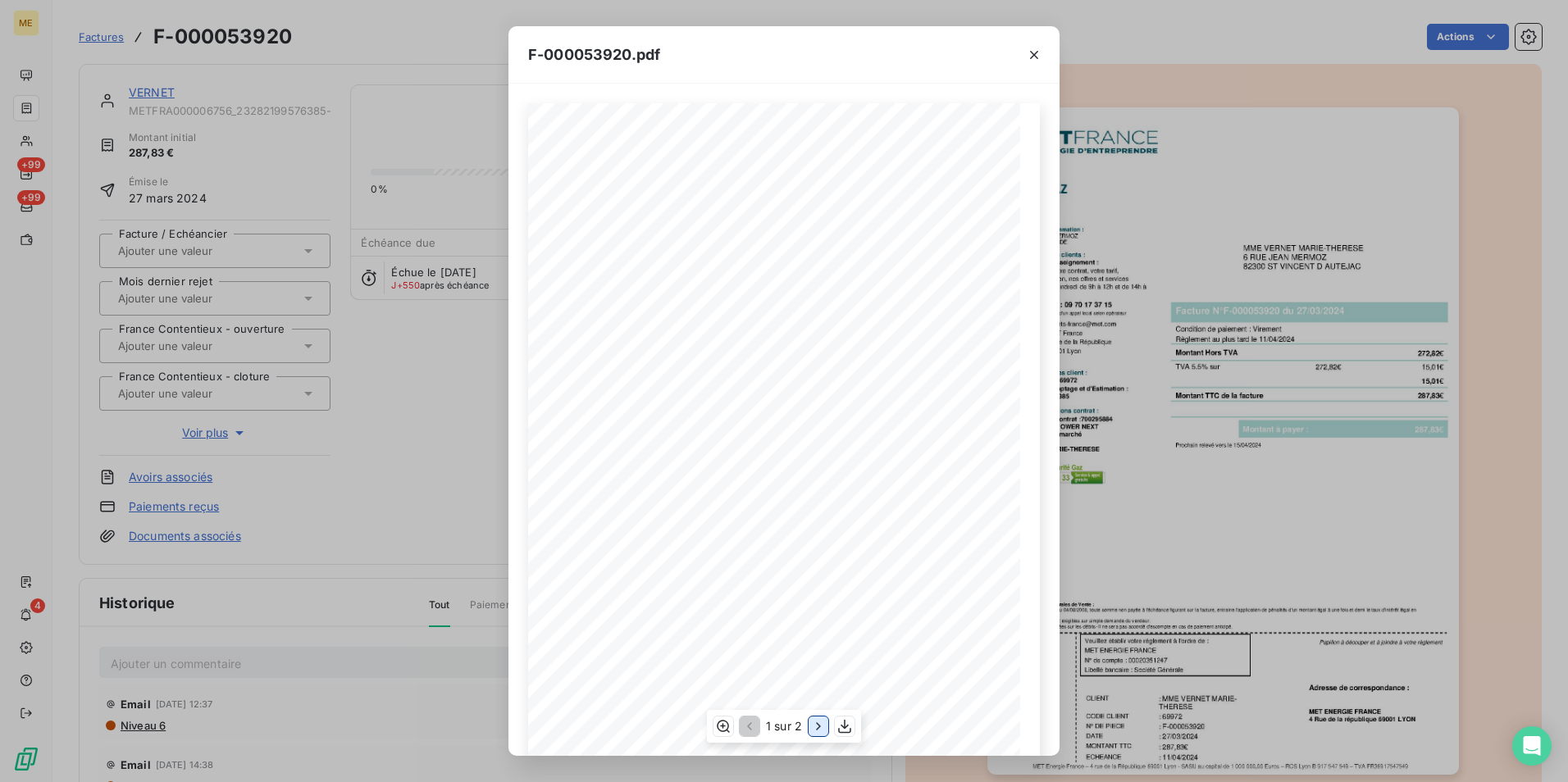
click at [819, 729] on icon "button" at bounding box center [818, 726] width 16 height 16
click at [746, 733] on icon "button" at bounding box center [747, 726] width 16 height 16
click at [1319, 385] on div "F-000053920.pdf Conditions Générales de Vente : Selon la loi LME du 04/08/2008,…" at bounding box center [784, 391] width 1568 height 782
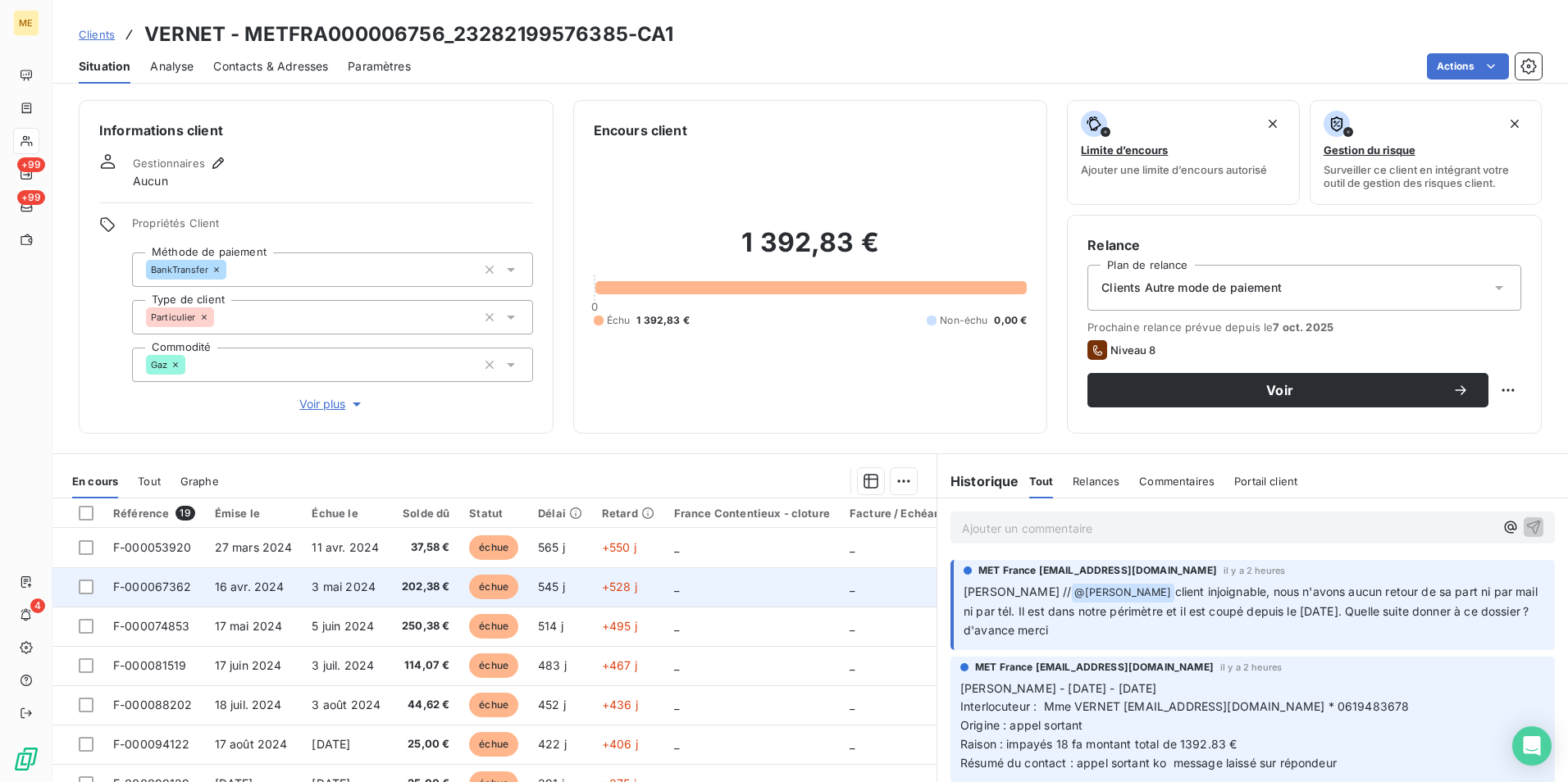
click at [438, 592] on span "202,38 €" at bounding box center [425, 586] width 48 height 16
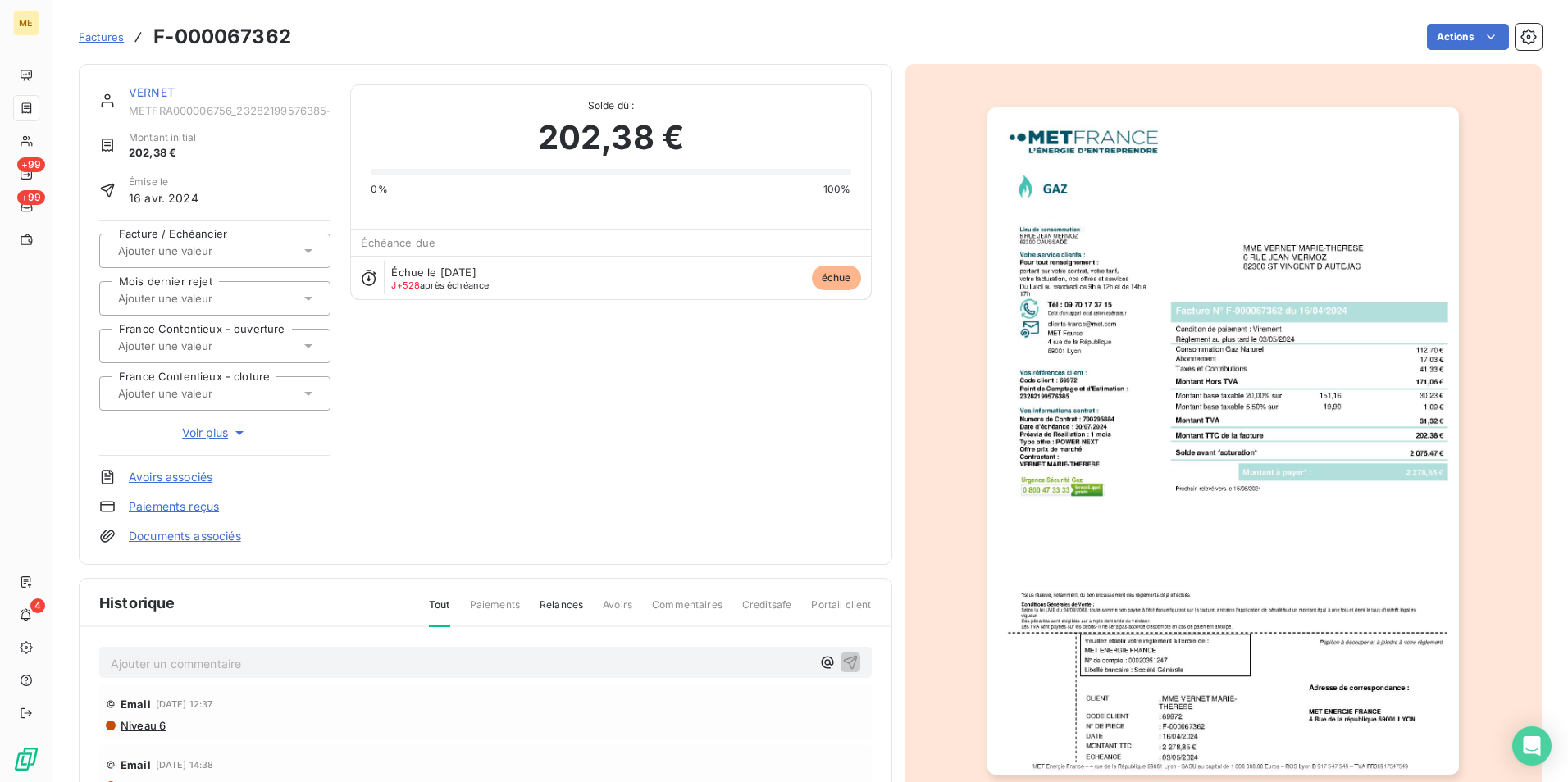
click at [1117, 363] on img "button" at bounding box center [1223, 442] width 472 height 668
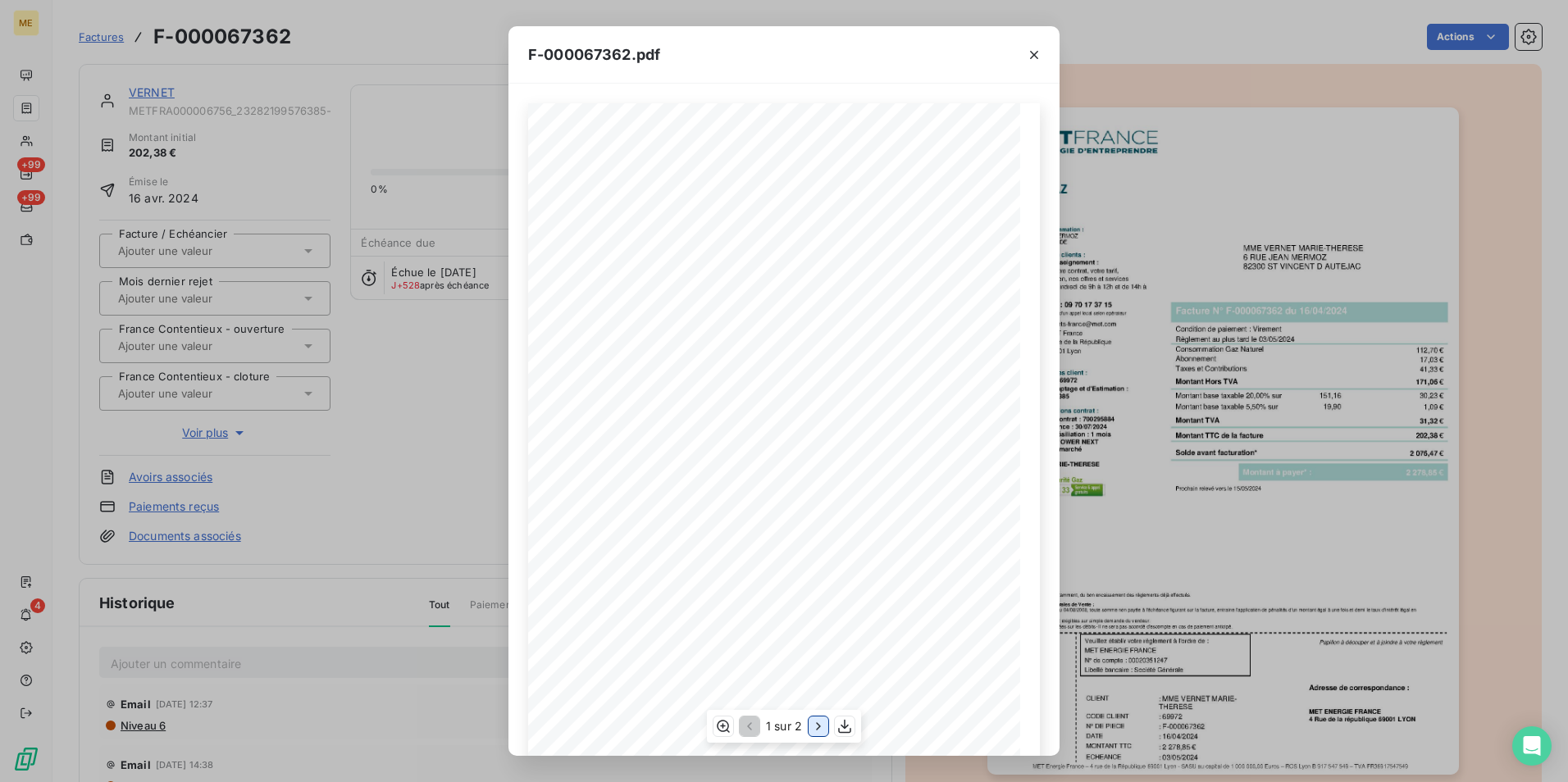
click at [818, 721] on icon "button" at bounding box center [818, 726] width 16 height 16
click at [1226, 429] on div "F-000067362.pdf Détail de votre facture : Document à conserver 5 ans Numéro F-0…" at bounding box center [784, 391] width 1568 height 782
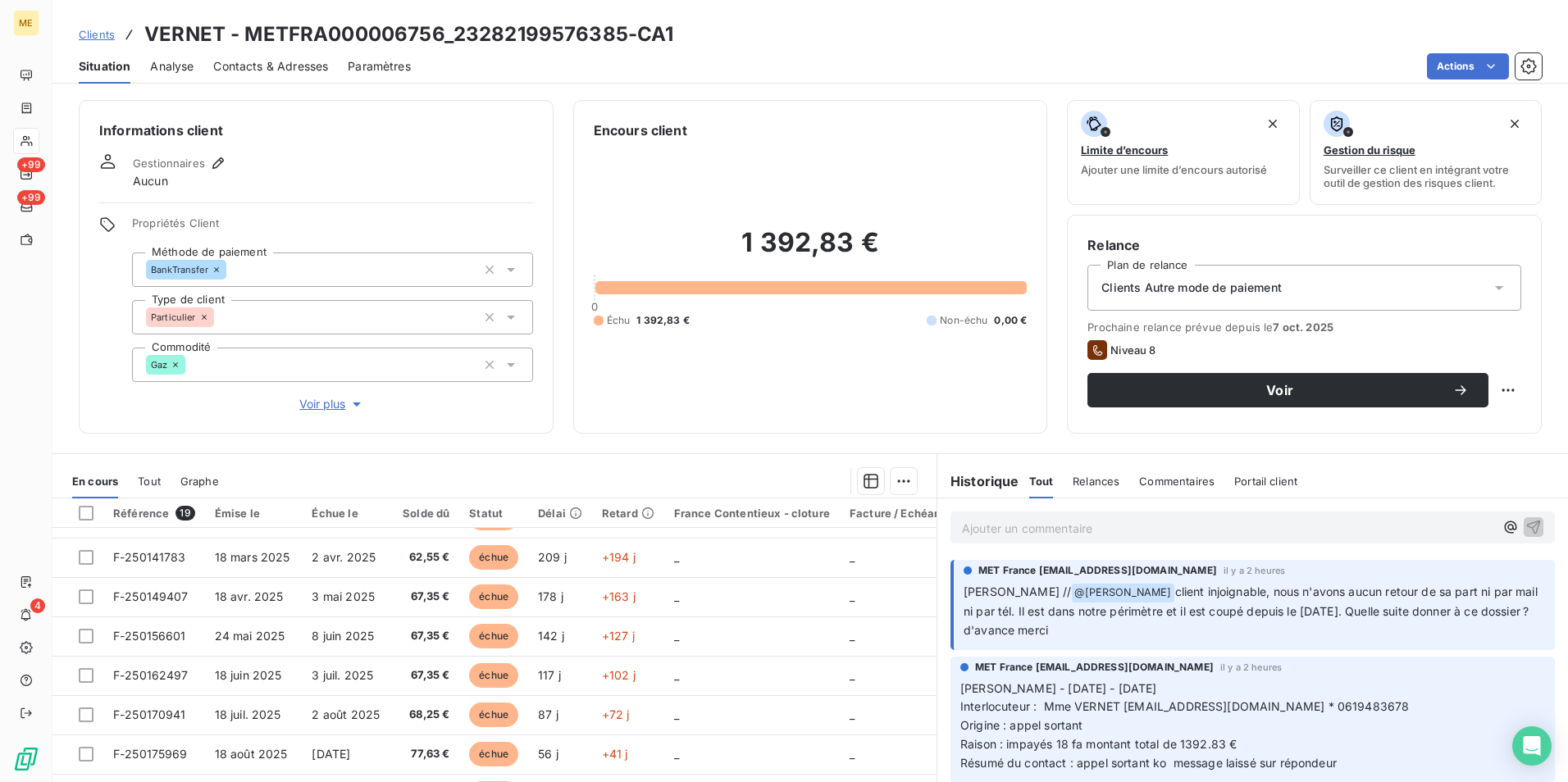
click at [1150, 526] on p "Ajouter un commentaire ﻿" at bounding box center [1227, 529] width 532 height 21
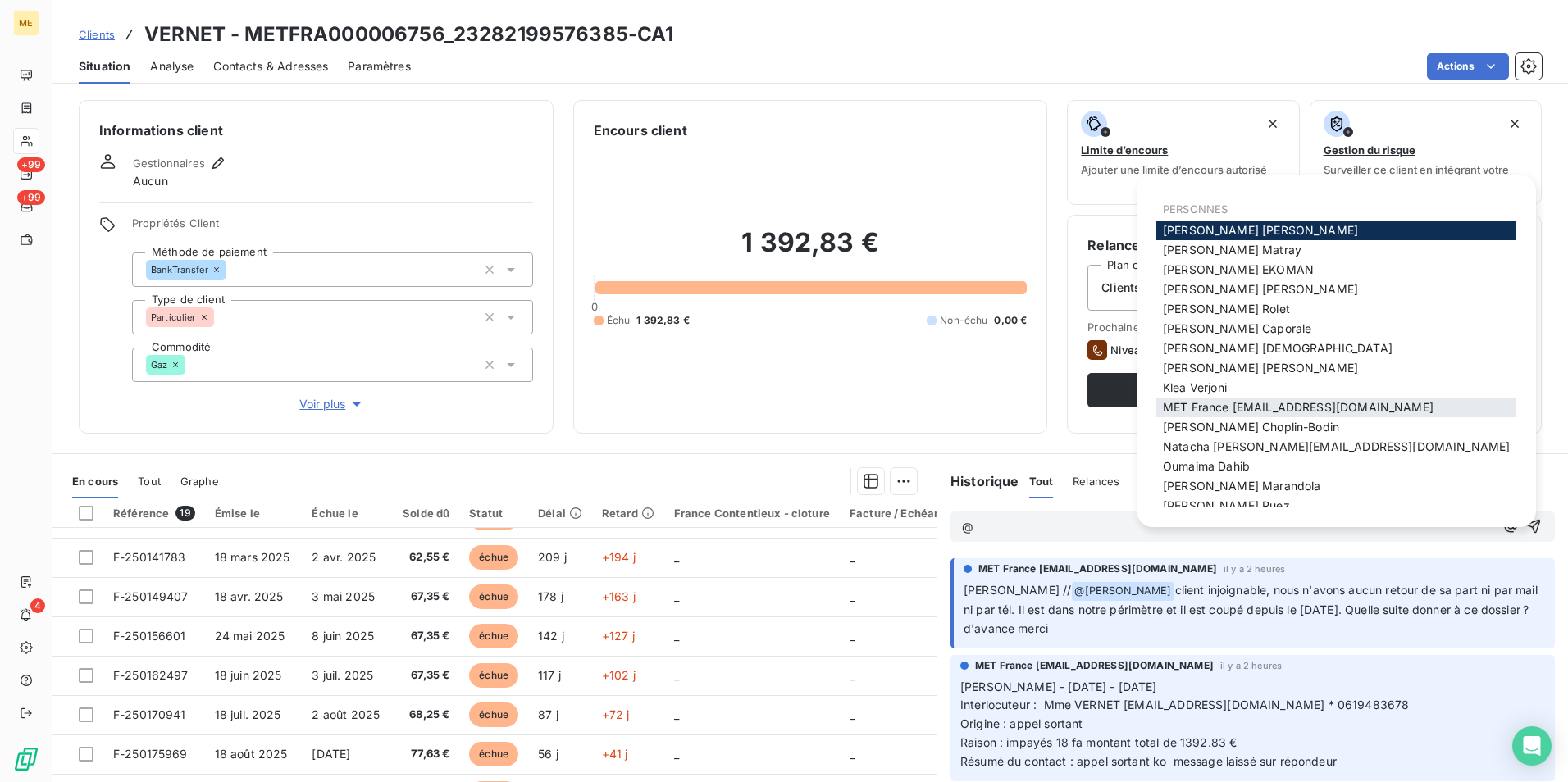
click at [1304, 411] on span "MET France met-france@recouvrement.met.com" at bounding box center [1298, 407] width 270 height 14
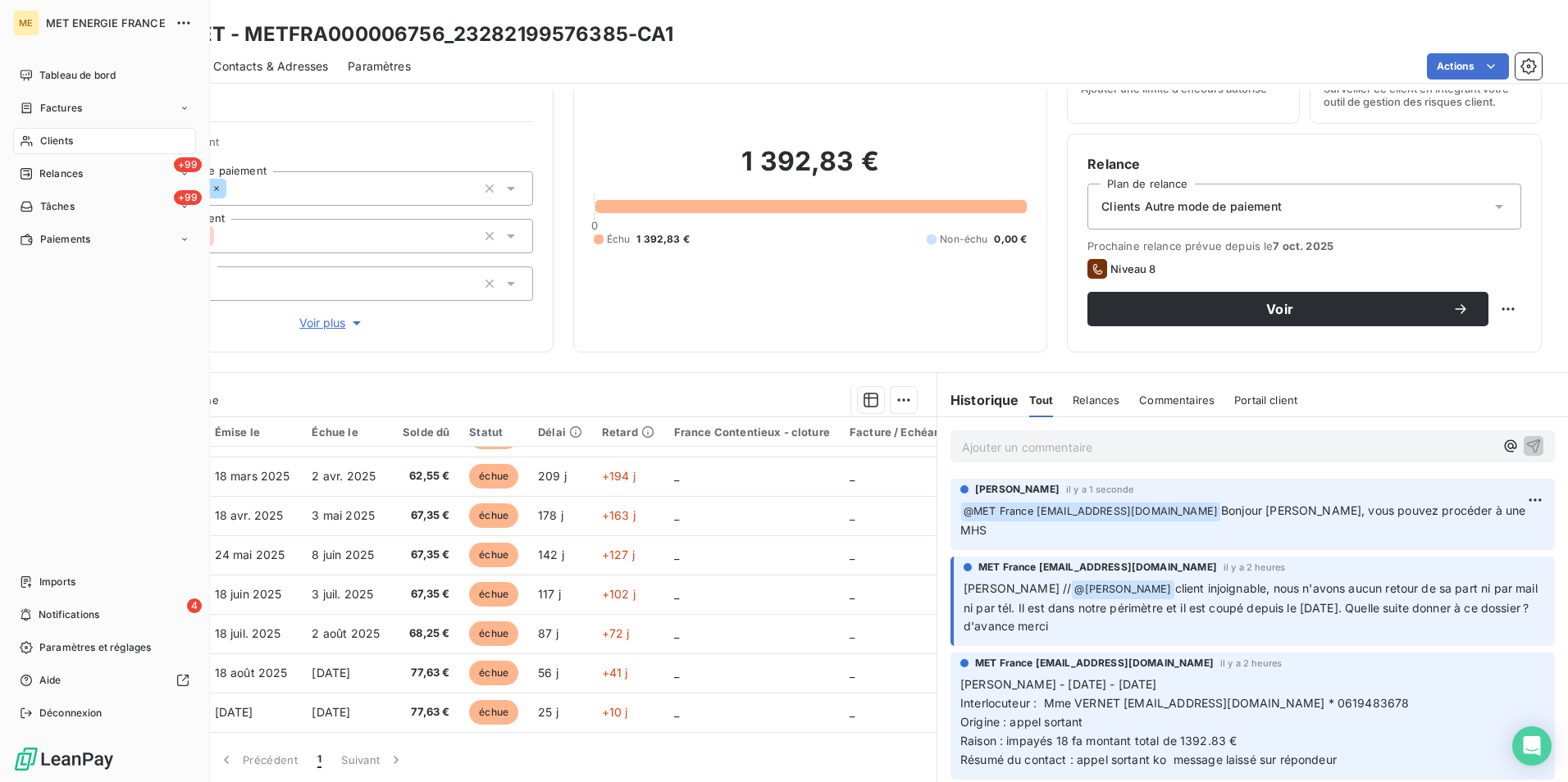
drag, startPoint x: 71, startPoint y: 73, endPoint x: 430, endPoint y: 128, distance: 363.2
click at [71, 73] on span "Tableau de bord" at bounding box center [77, 76] width 76 height 15
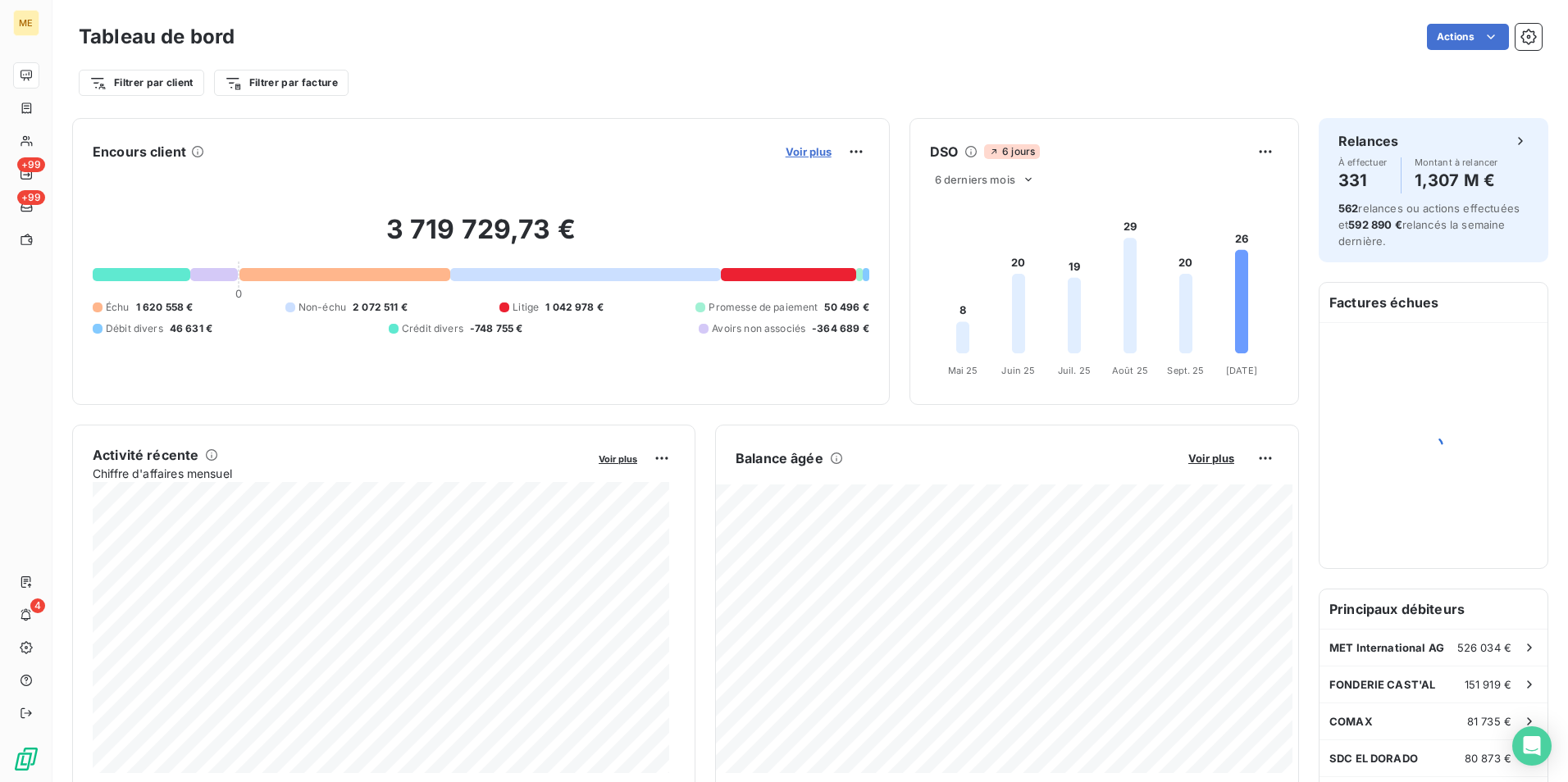
click at [790, 146] on span "Voir plus" at bounding box center [808, 152] width 46 height 13
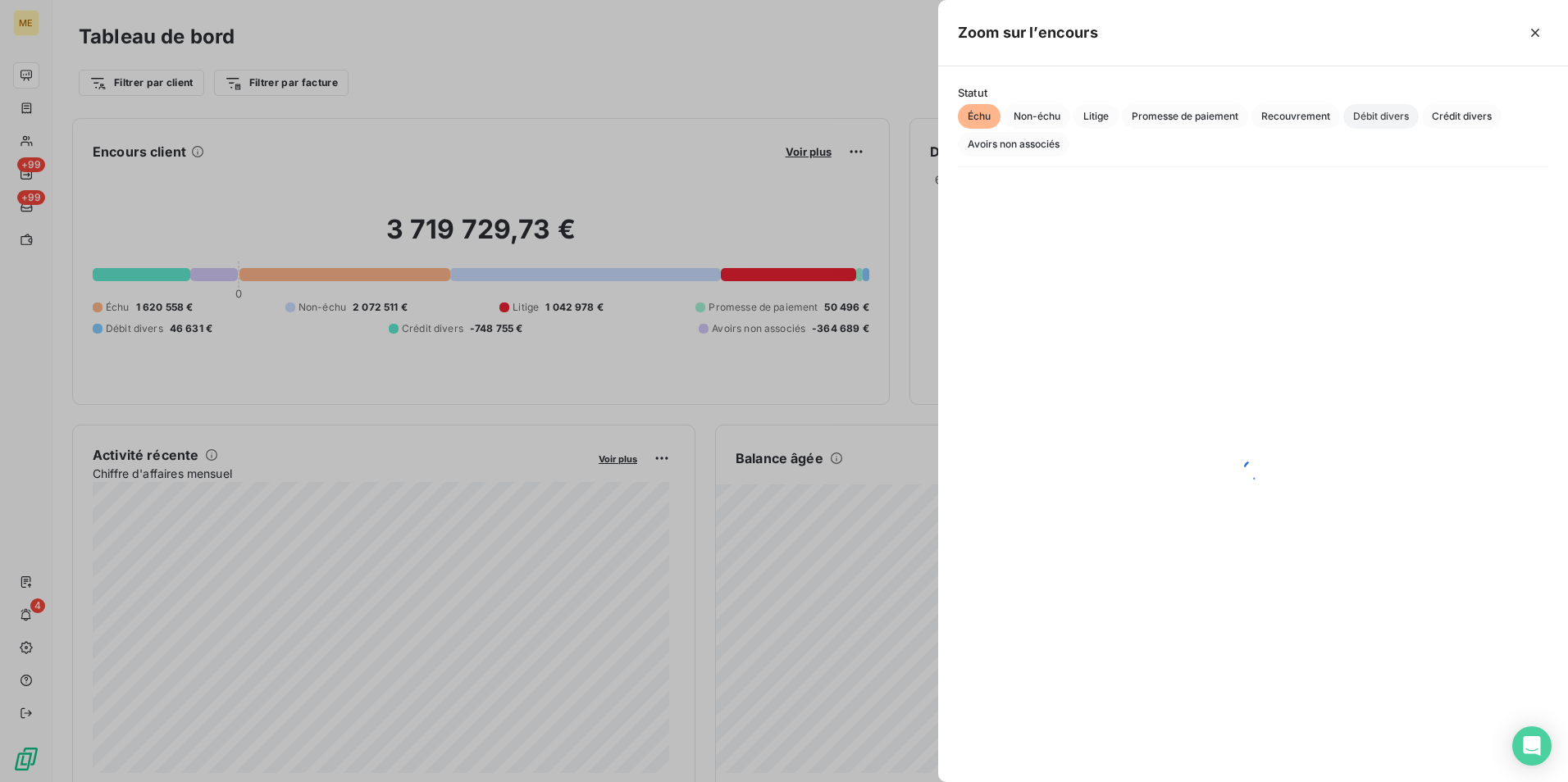
click at [1357, 117] on span "Débit divers" at bounding box center [1380, 116] width 75 height 24
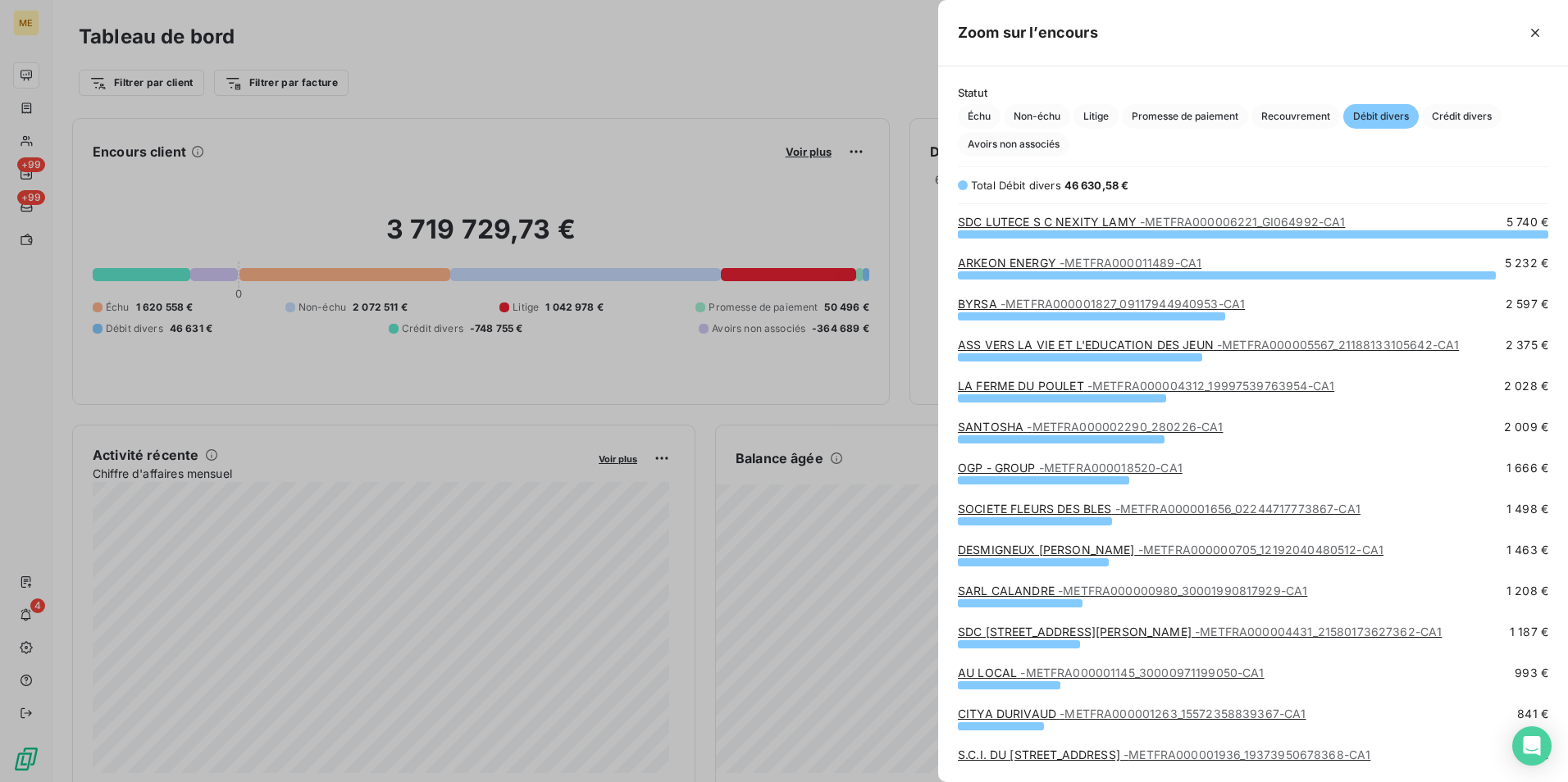
scroll to position [536, 617]
click at [1157, 297] on span "- METFRA000001827_09117944940953-CA1" at bounding box center [1123, 303] width 245 height 14
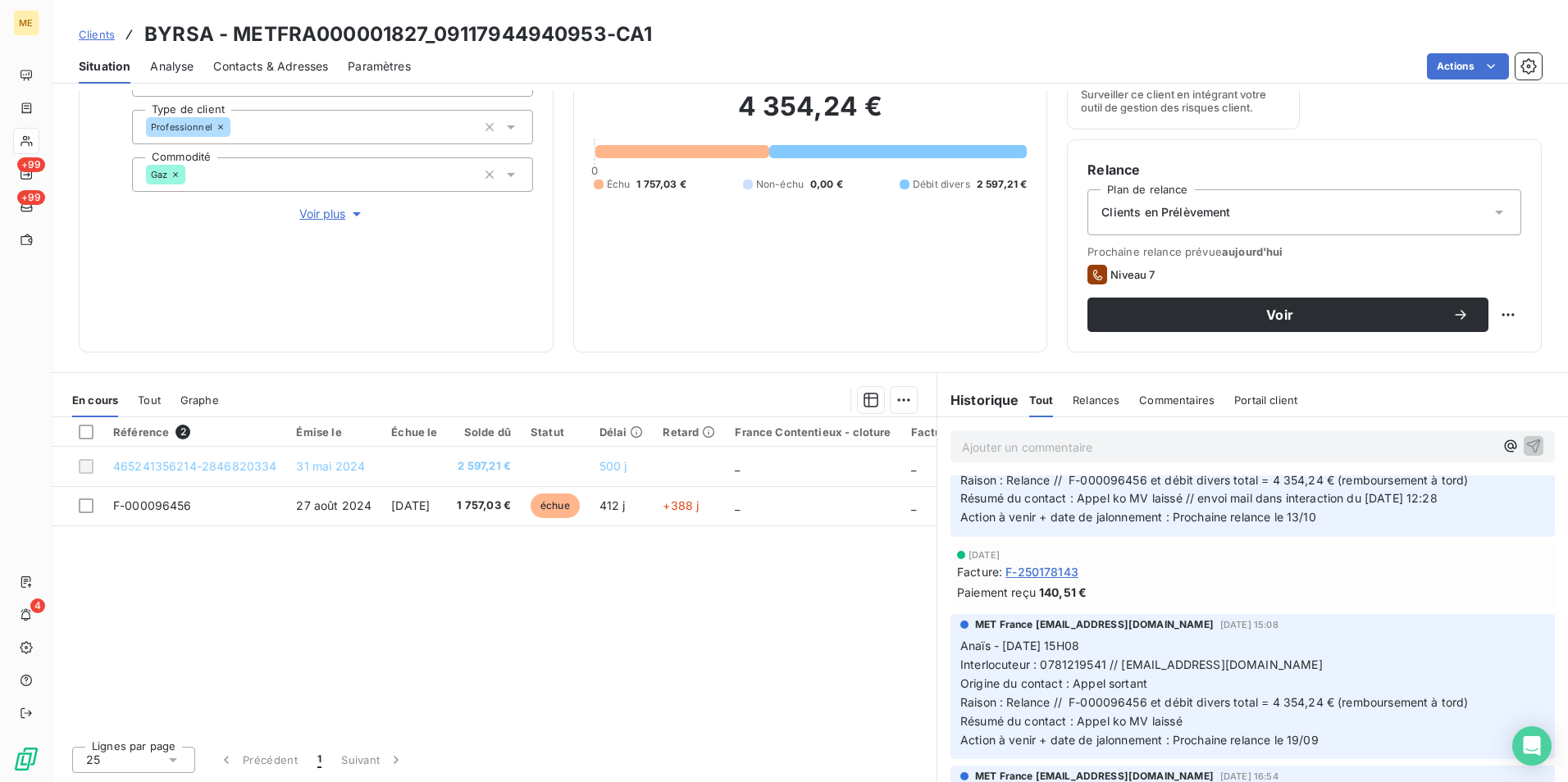
scroll to position [82, 0]
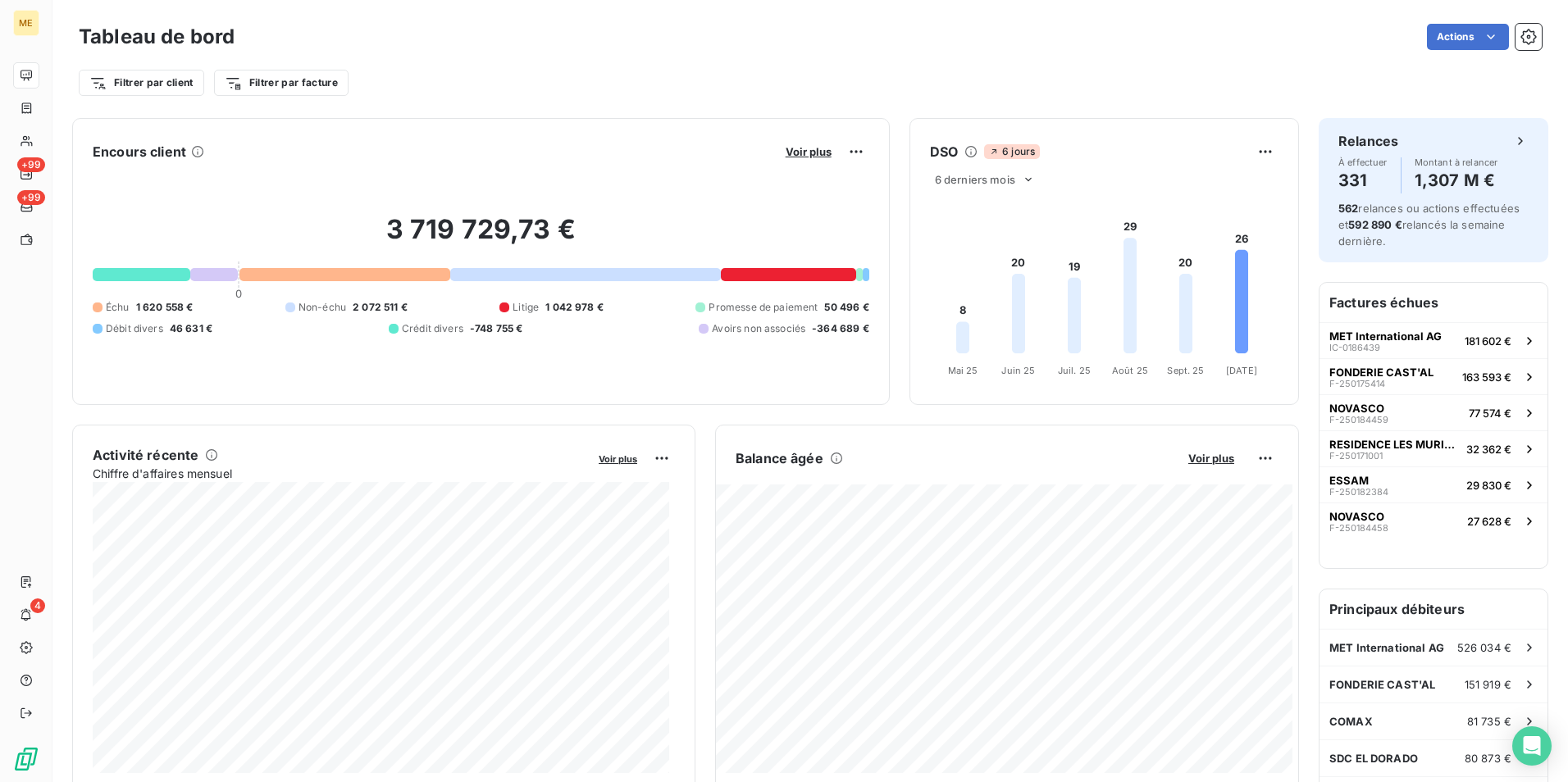
click at [794, 144] on button "Voir plus" at bounding box center [807, 152] width 55 height 15
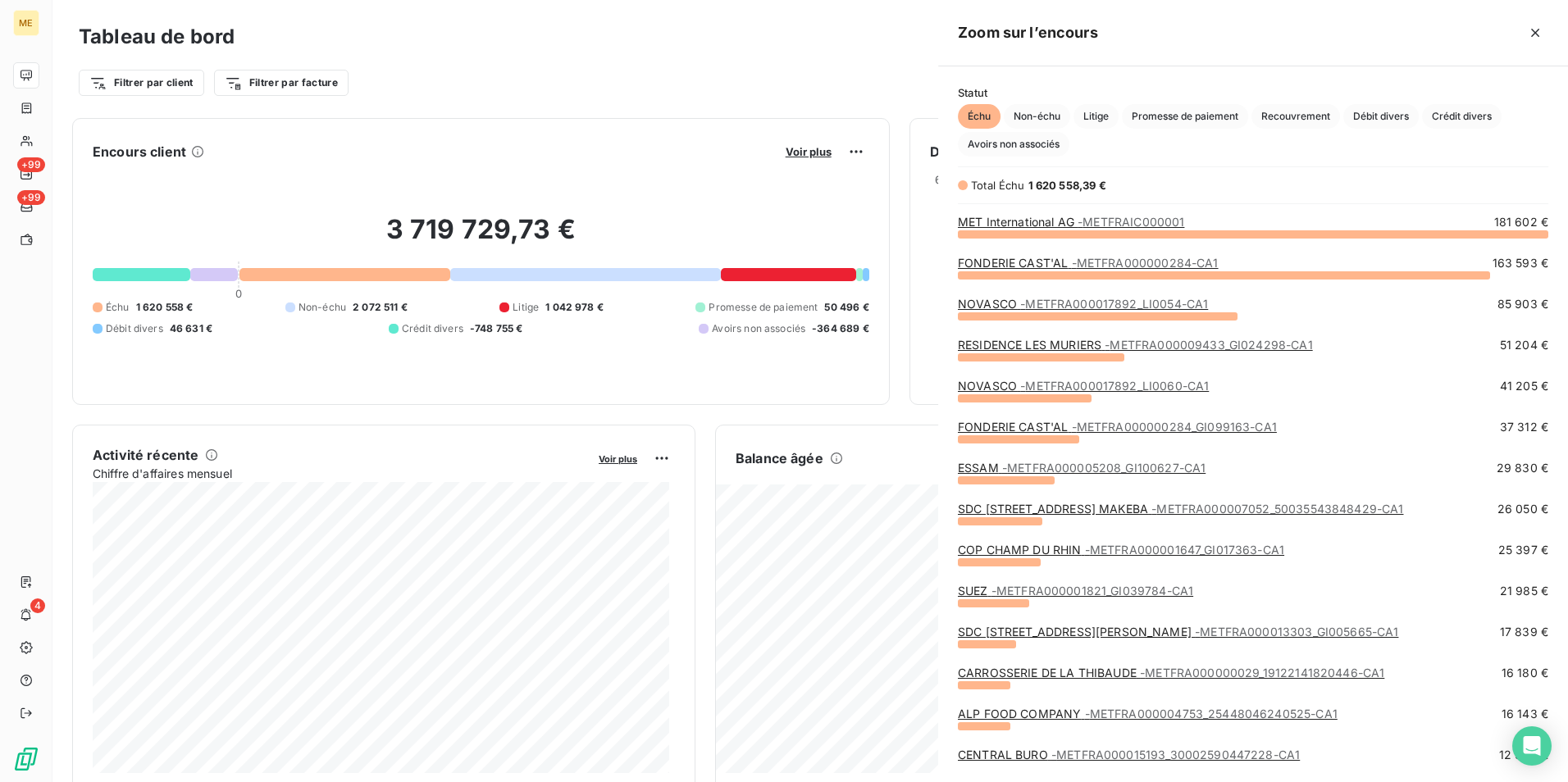
scroll to position [770, 617]
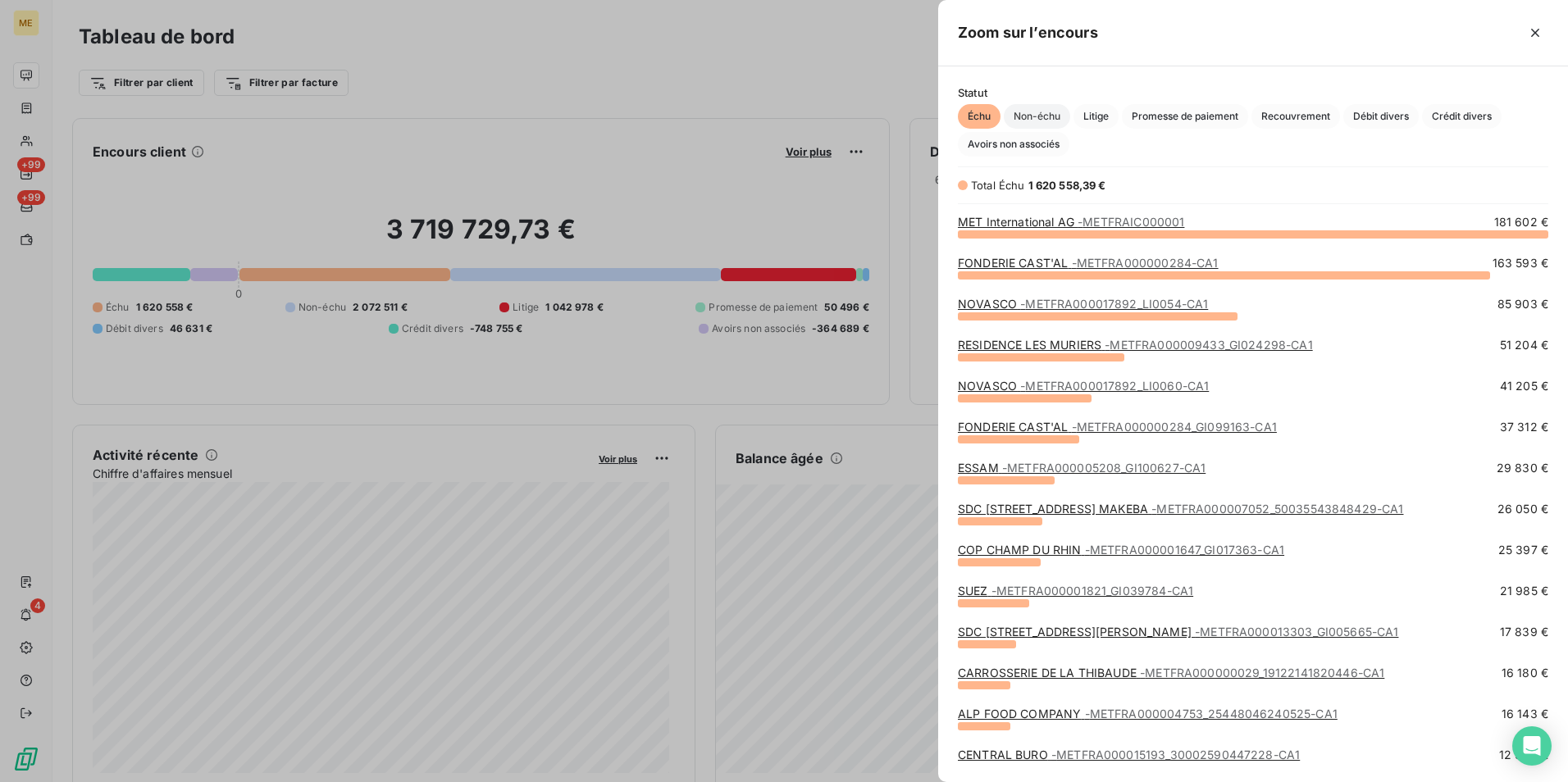
click at [1047, 110] on span "Non-échu" at bounding box center [1036, 116] width 67 height 24
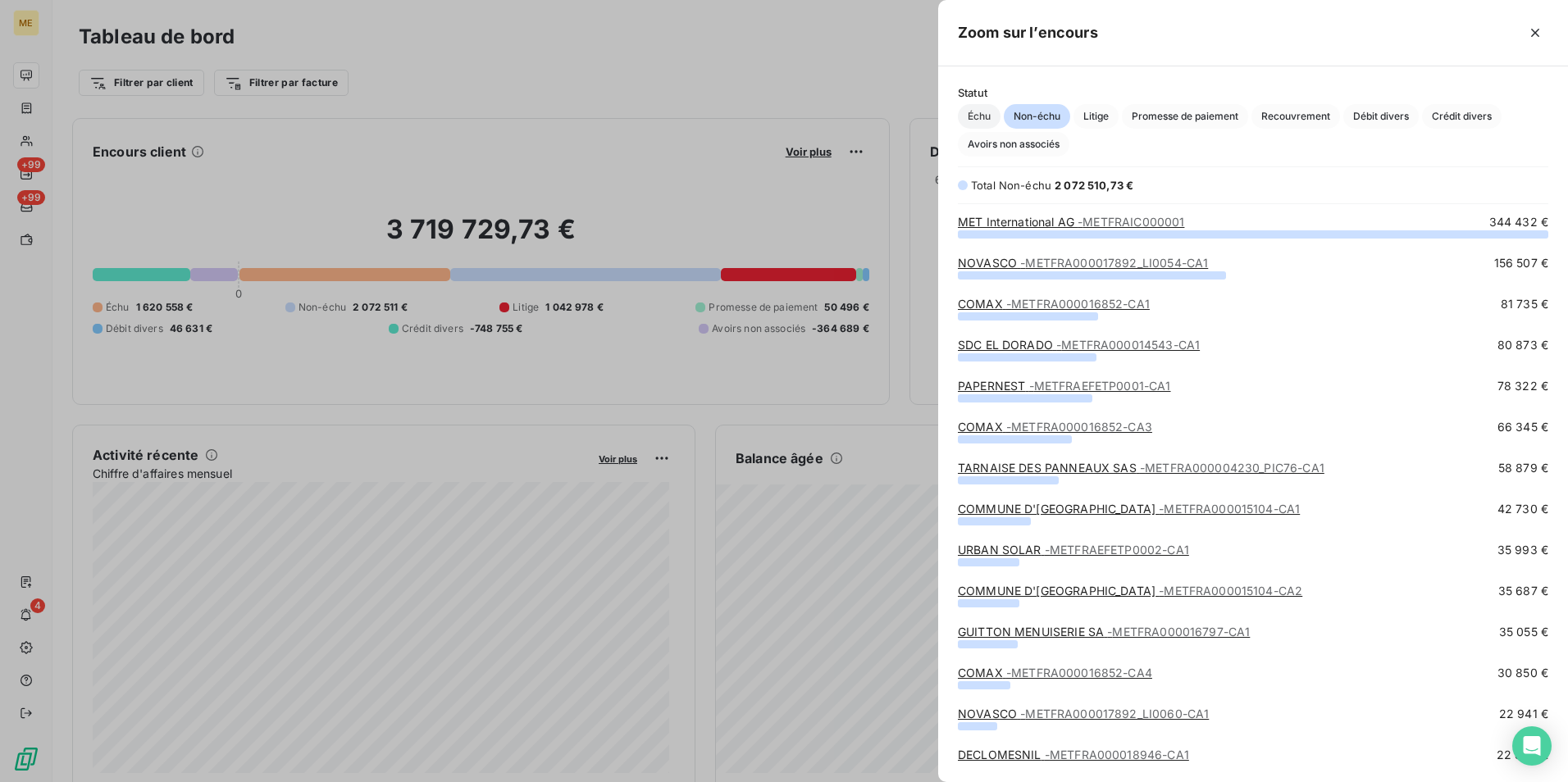
scroll to position [536, 617]
click at [988, 105] on span "Échu" at bounding box center [978, 116] width 42 height 24
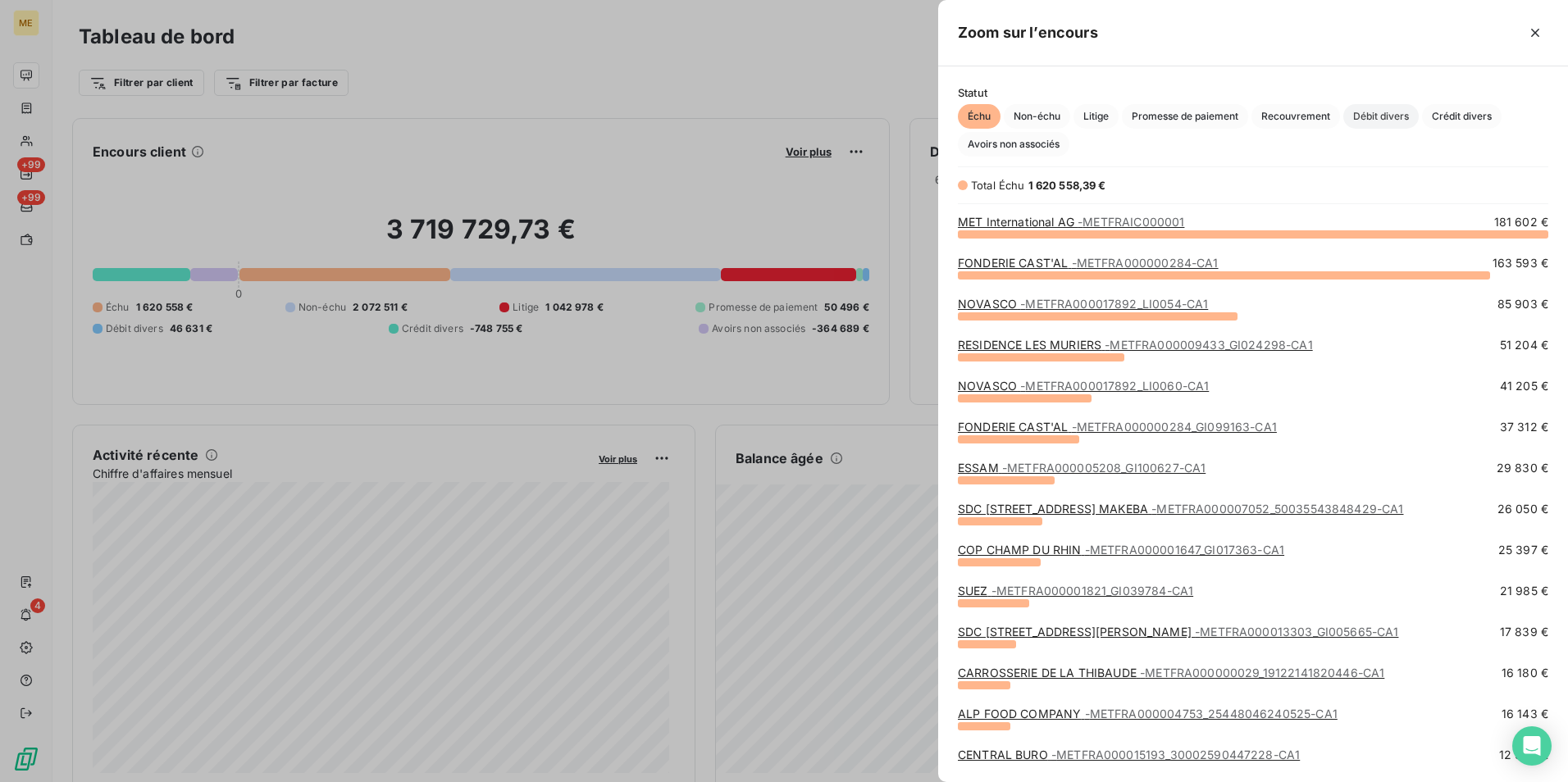
click at [1382, 111] on span "Débit divers" at bounding box center [1380, 116] width 75 height 24
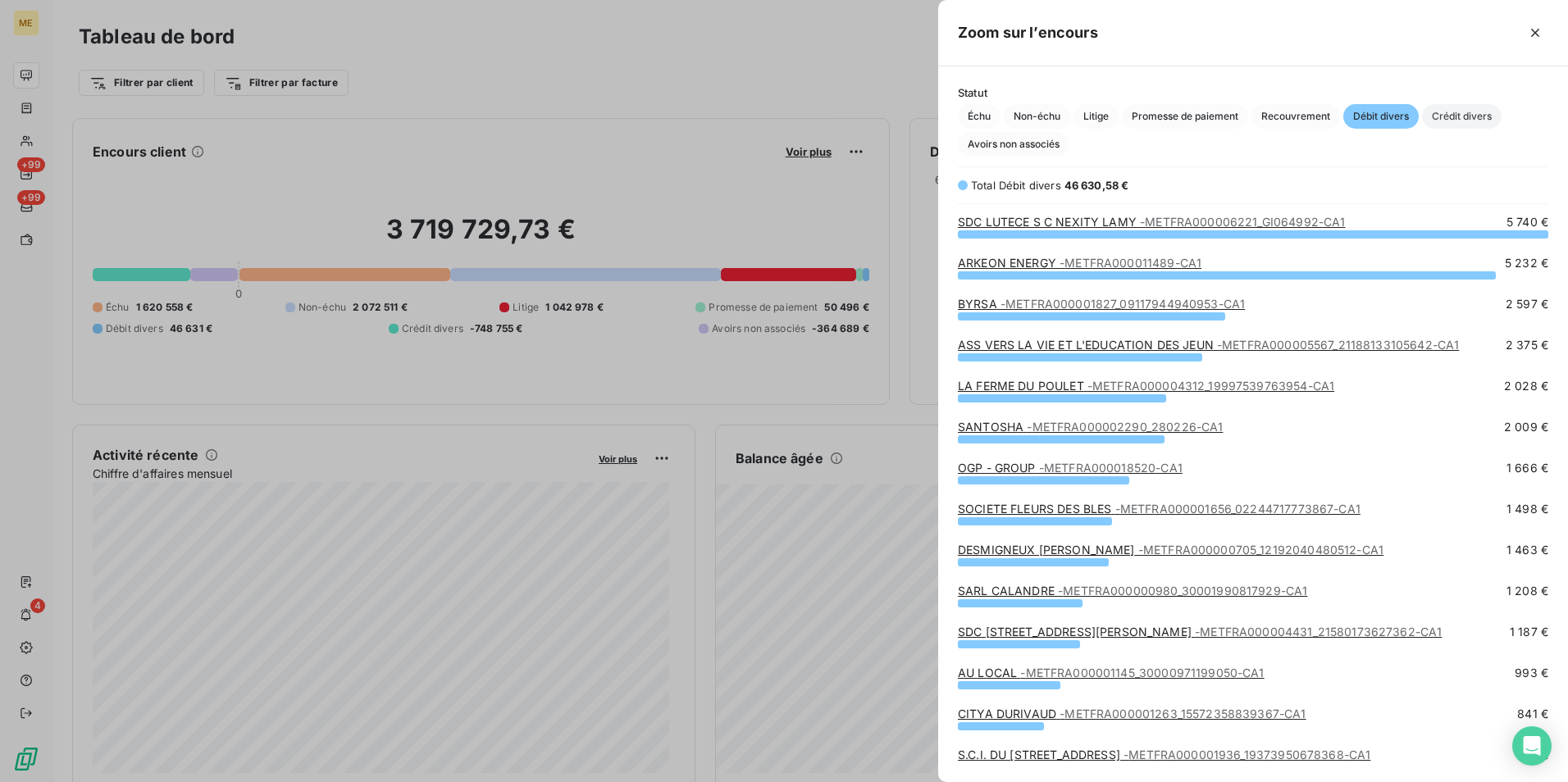
click at [1462, 123] on span "Crédit divers" at bounding box center [1461, 116] width 80 height 24
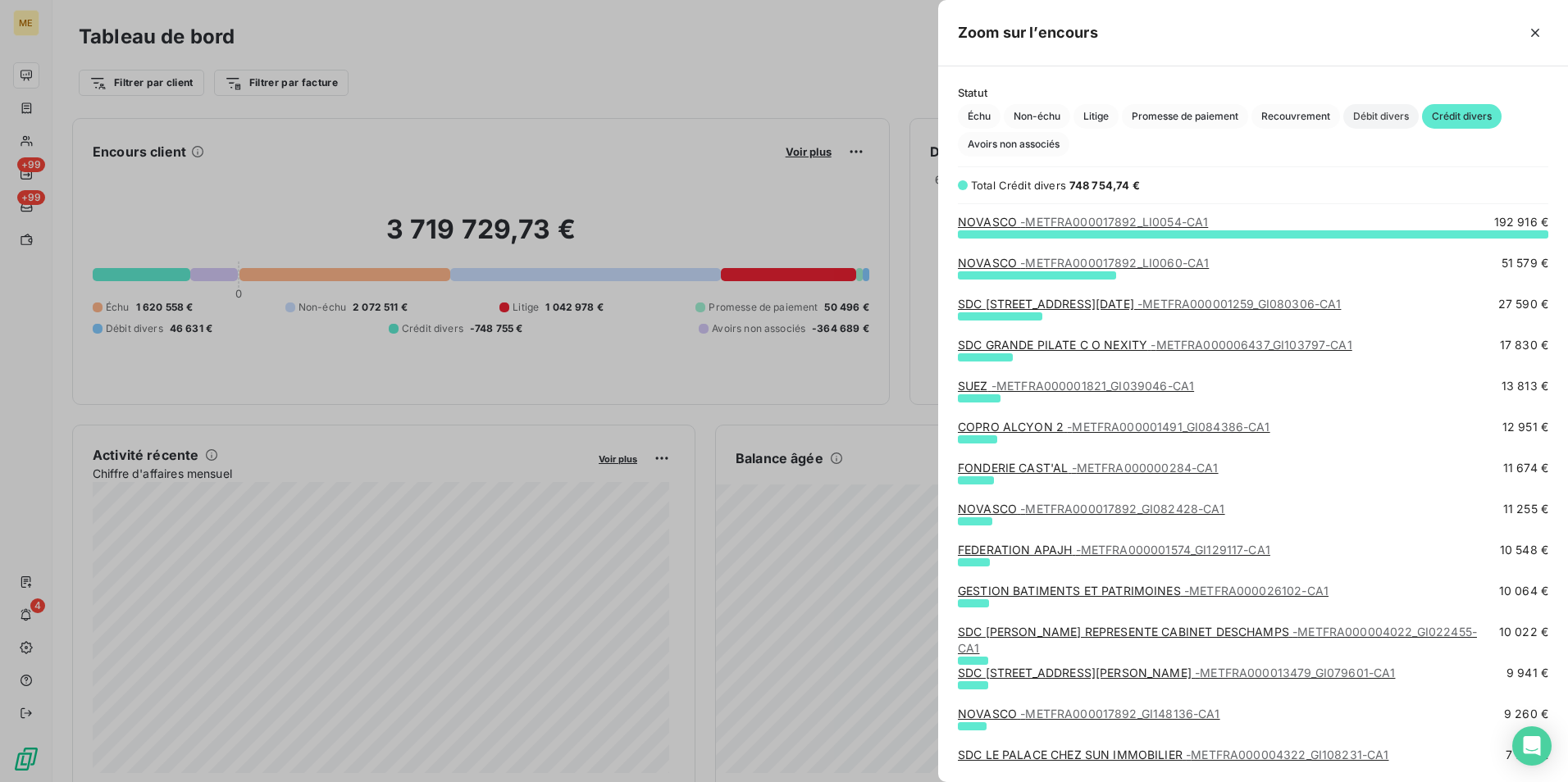
click at [1389, 109] on span "Débit divers" at bounding box center [1380, 116] width 75 height 24
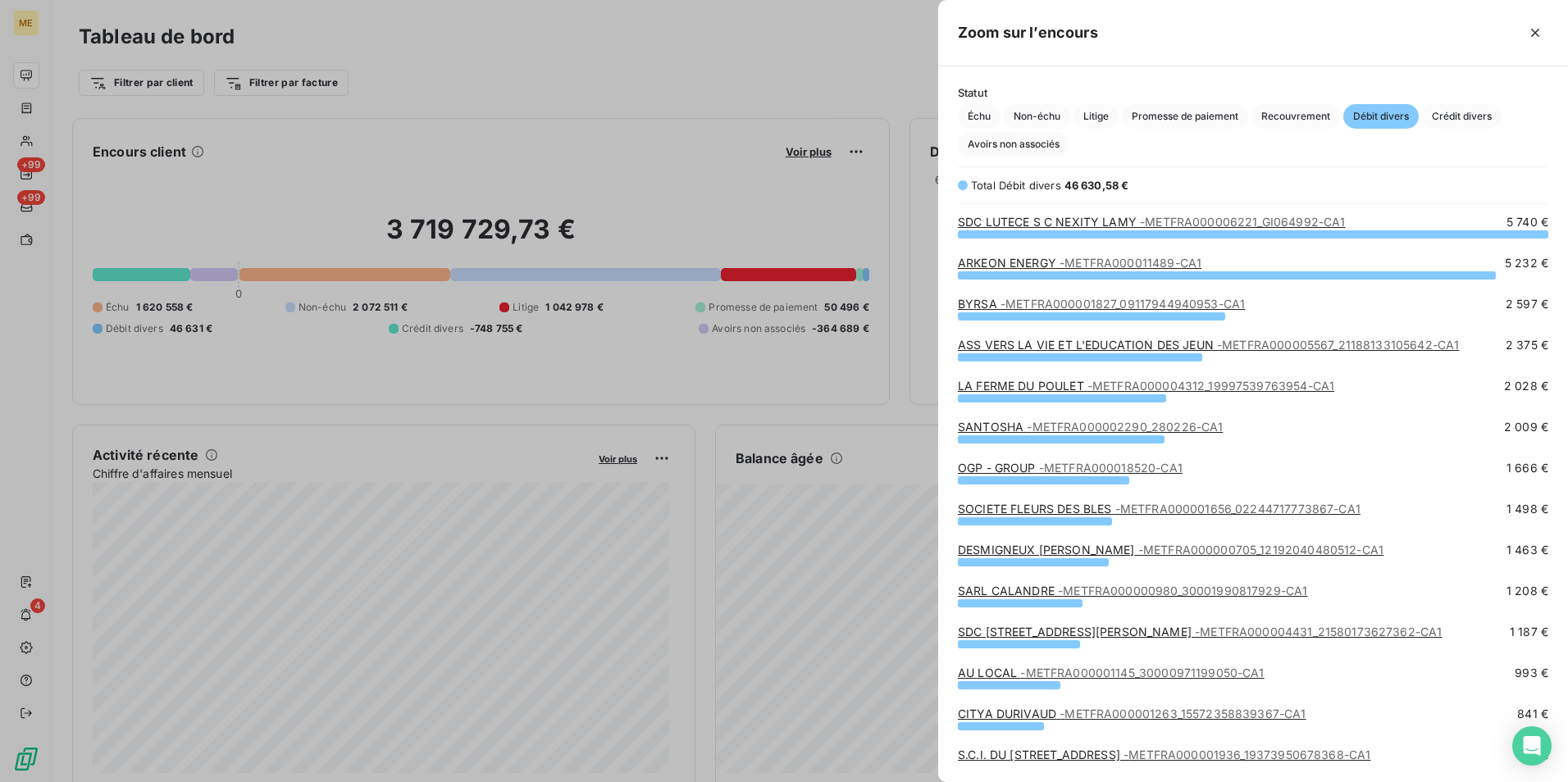
click at [1060, 224] on link "SDC LUTECE S C NEXITY LAMY - METFRA000006221_GI064992-CA1" at bounding box center [1151, 221] width 387 height 14
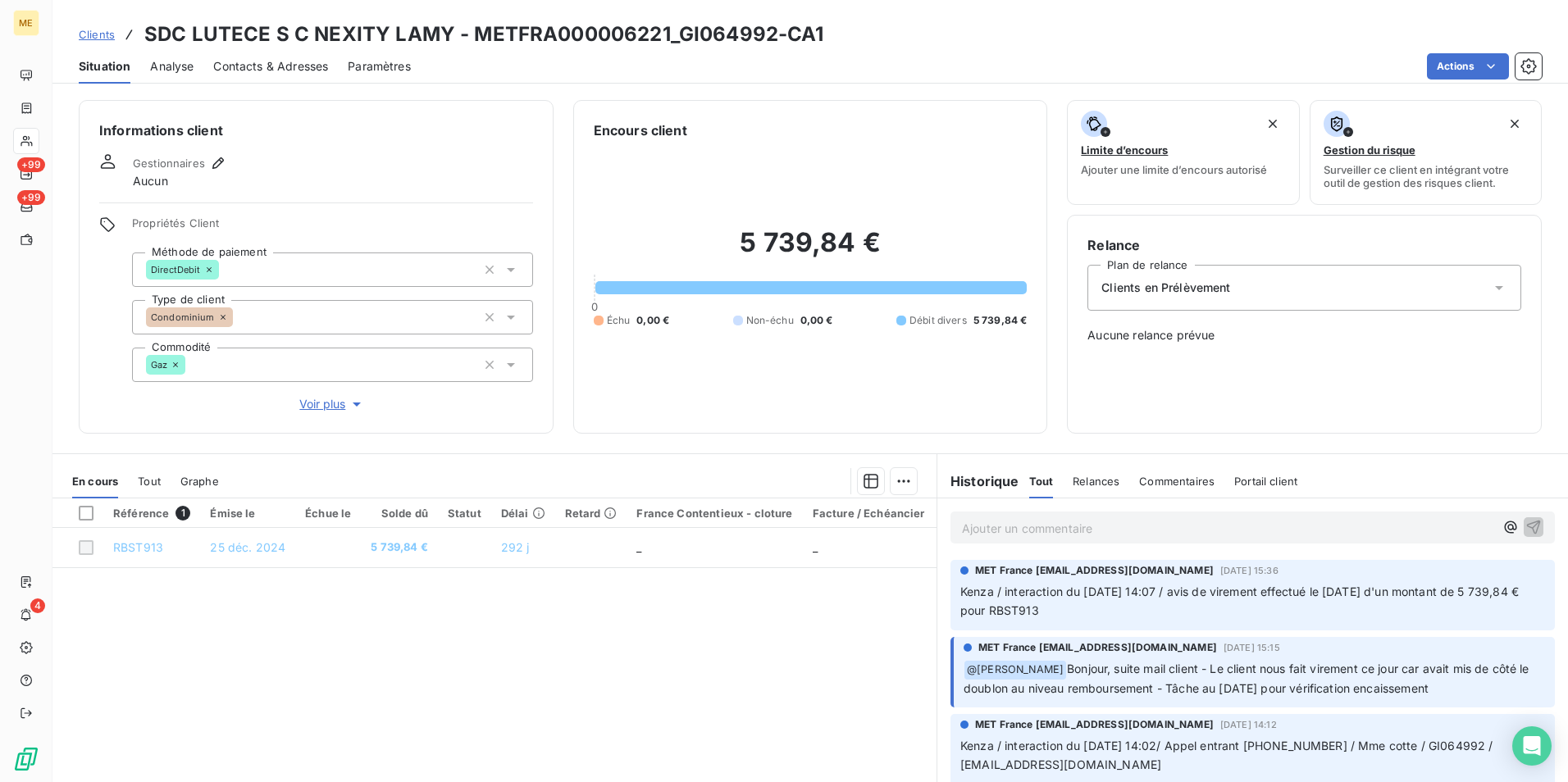
scroll to position [82, 0]
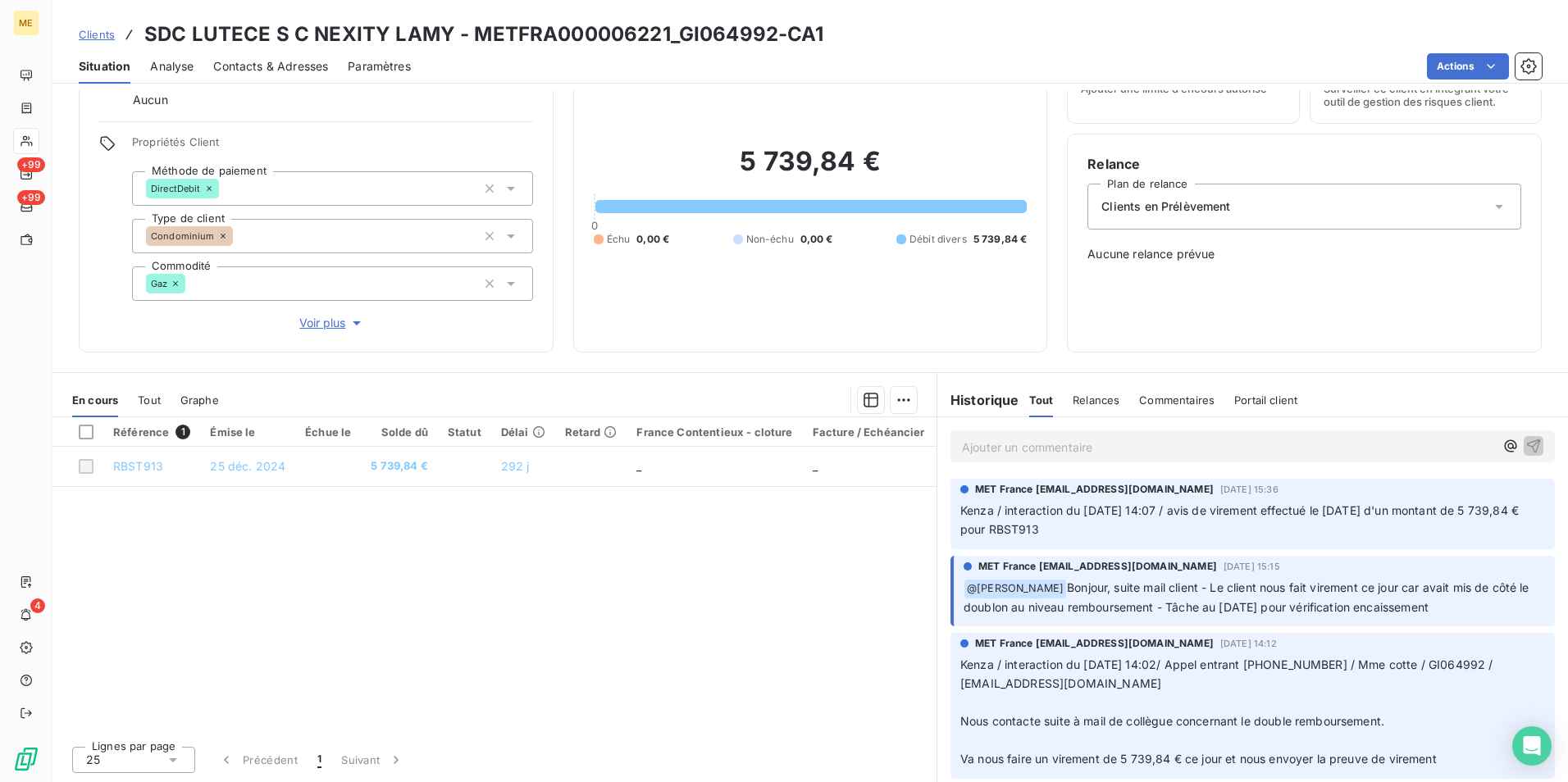
click at [1344, 589] on span "Bonjour, suite mail client - Le client nous fait virement ce jour car avait mis…" at bounding box center [1247, 597] width 569 height 34
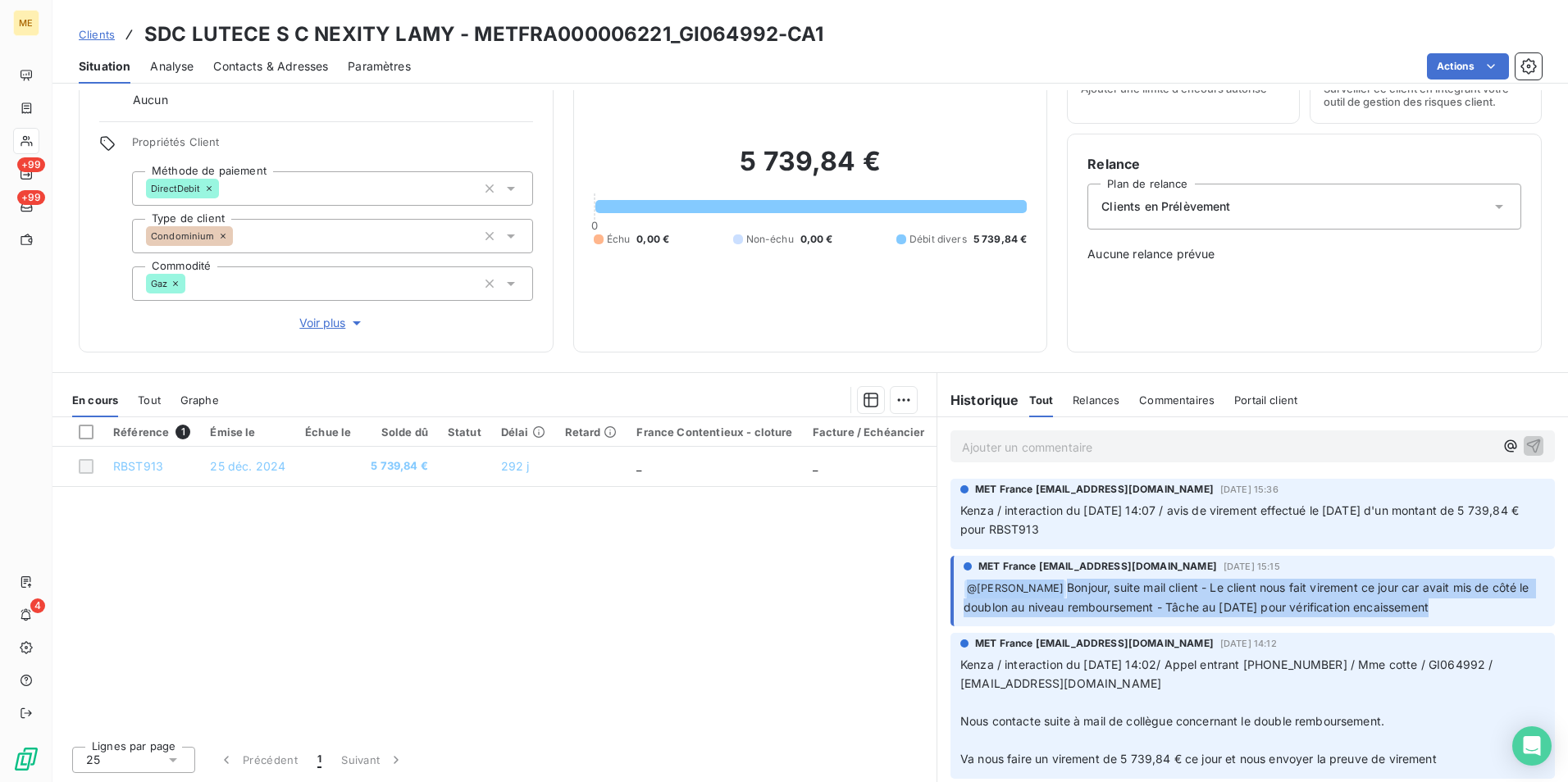
click at [1344, 589] on span "Bonjour, suite mail client - Le client nous fait virement ce jour car avait mis…" at bounding box center [1247, 597] width 569 height 34
drag, startPoint x: 1344, startPoint y: 589, endPoint x: 1264, endPoint y: 593, distance: 80.1
click at [1264, 593] on span "Bonjour, suite mail client - Le client nous fait virement ce jour car avait mis…" at bounding box center [1247, 597] width 569 height 34
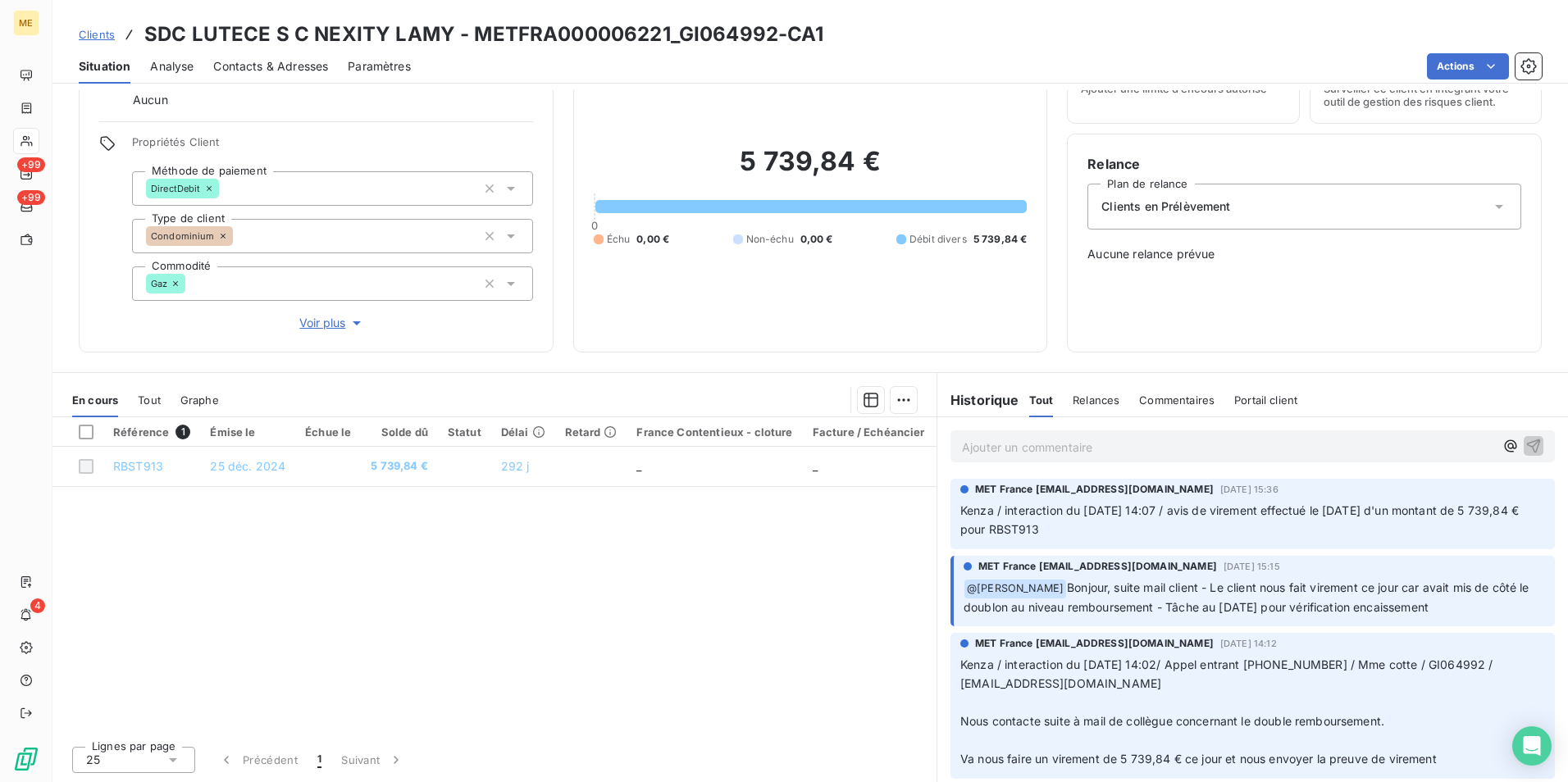
drag, startPoint x: 1241, startPoint y: 515, endPoint x: 1318, endPoint y: 525, distance: 77.6
click at [1318, 525] on p "Kenza / interaction du 08/10/2025 14:07 / avis de virement effectué le 08/10/20…" at bounding box center [1252, 520] width 584 height 38
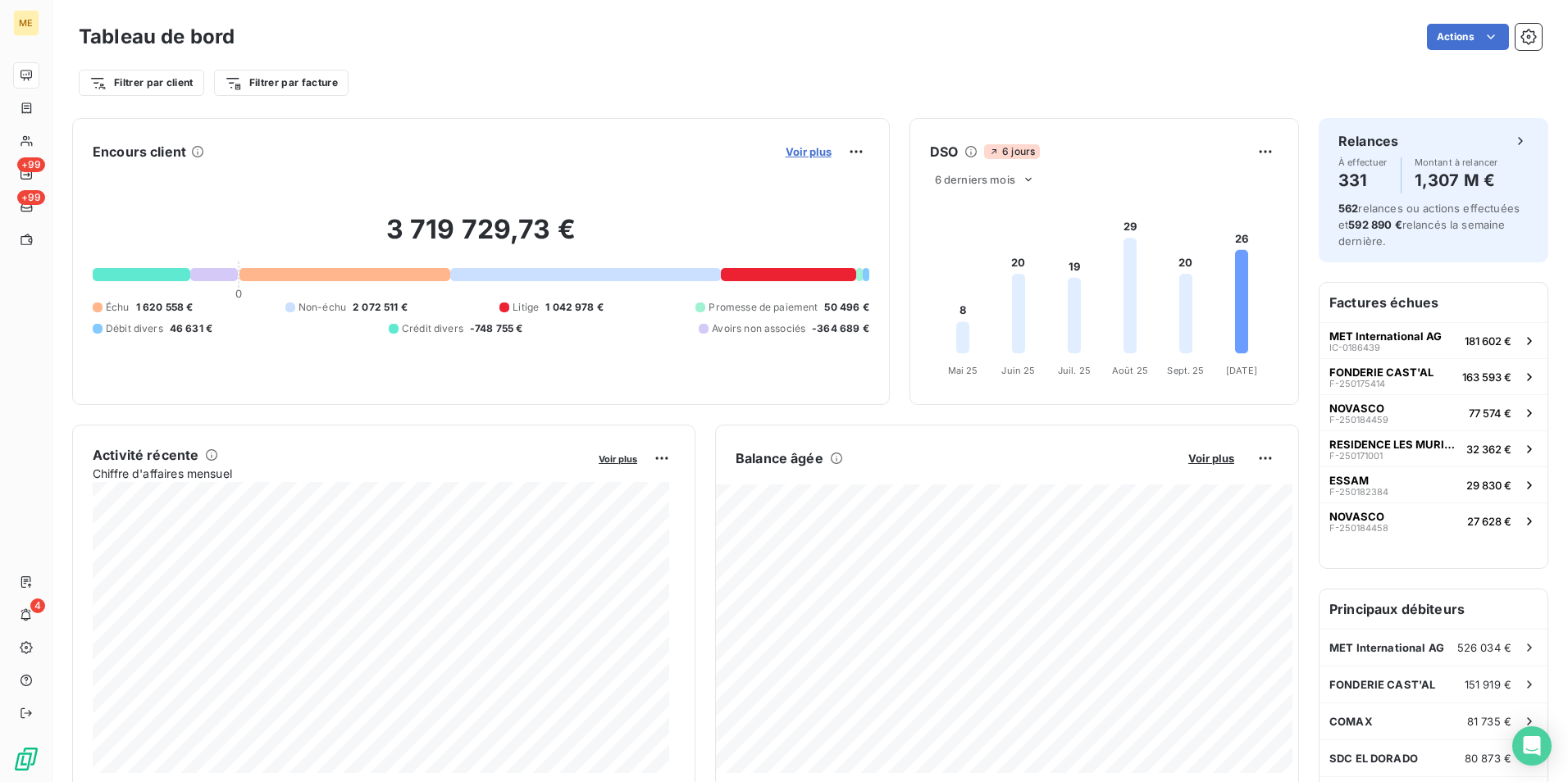
click at [794, 156] on span "Voir plus" at bounding box center [808, 152] width 46 height 13
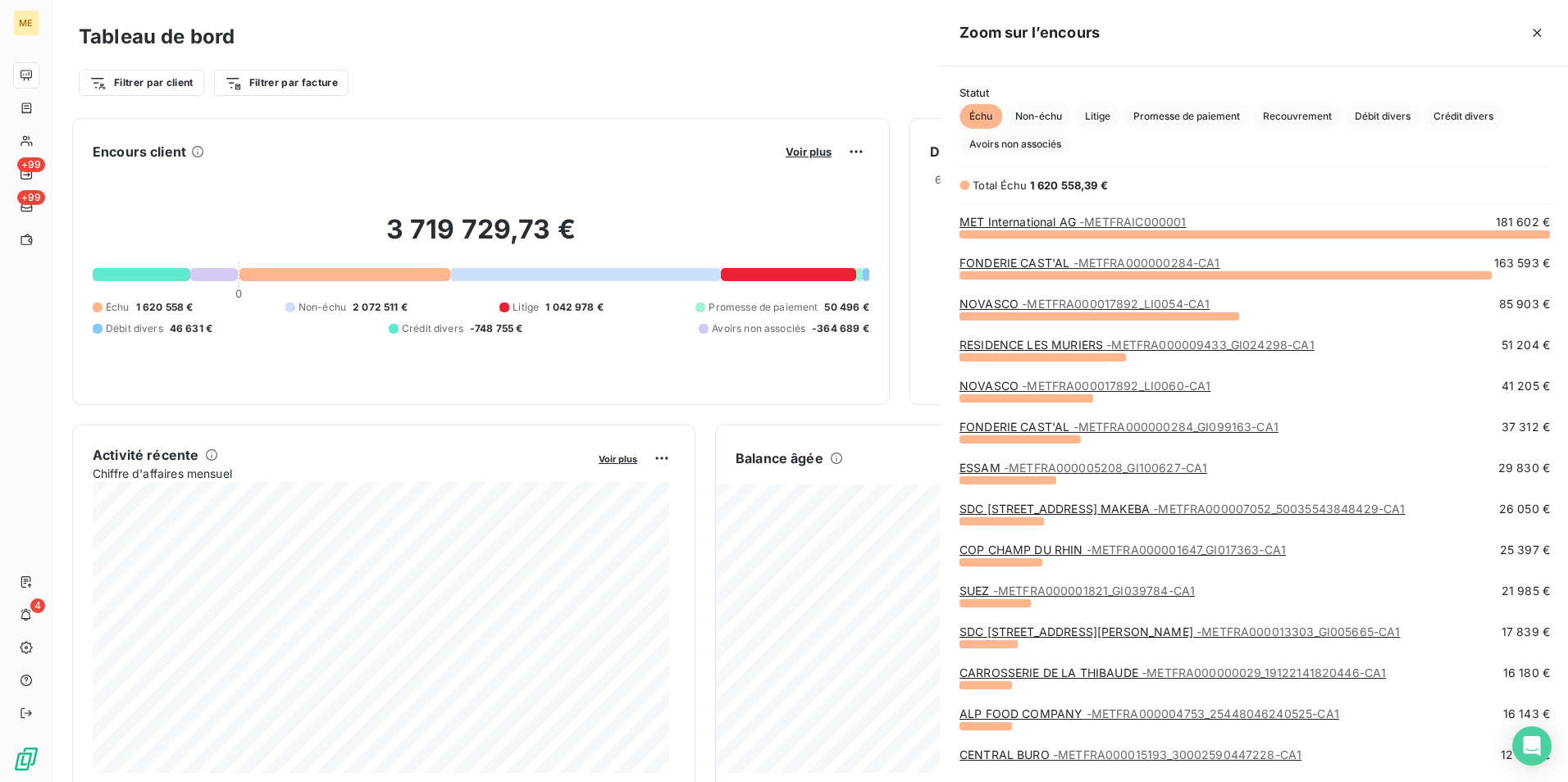
scroll to position [770, 617]
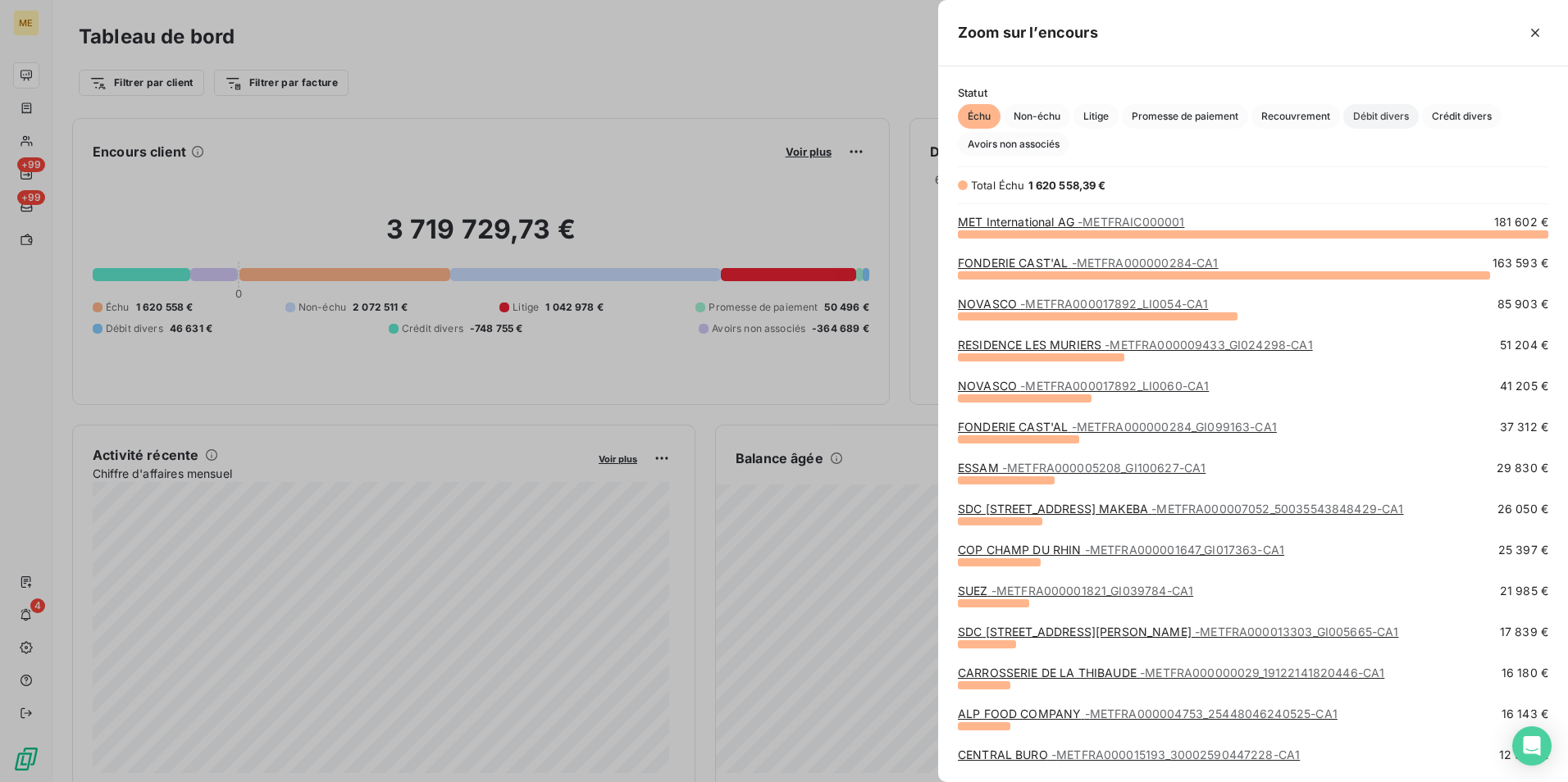
click at [1359, 114] on span "Débit divers" at bounding box center [1380, 116] width 75 height 24
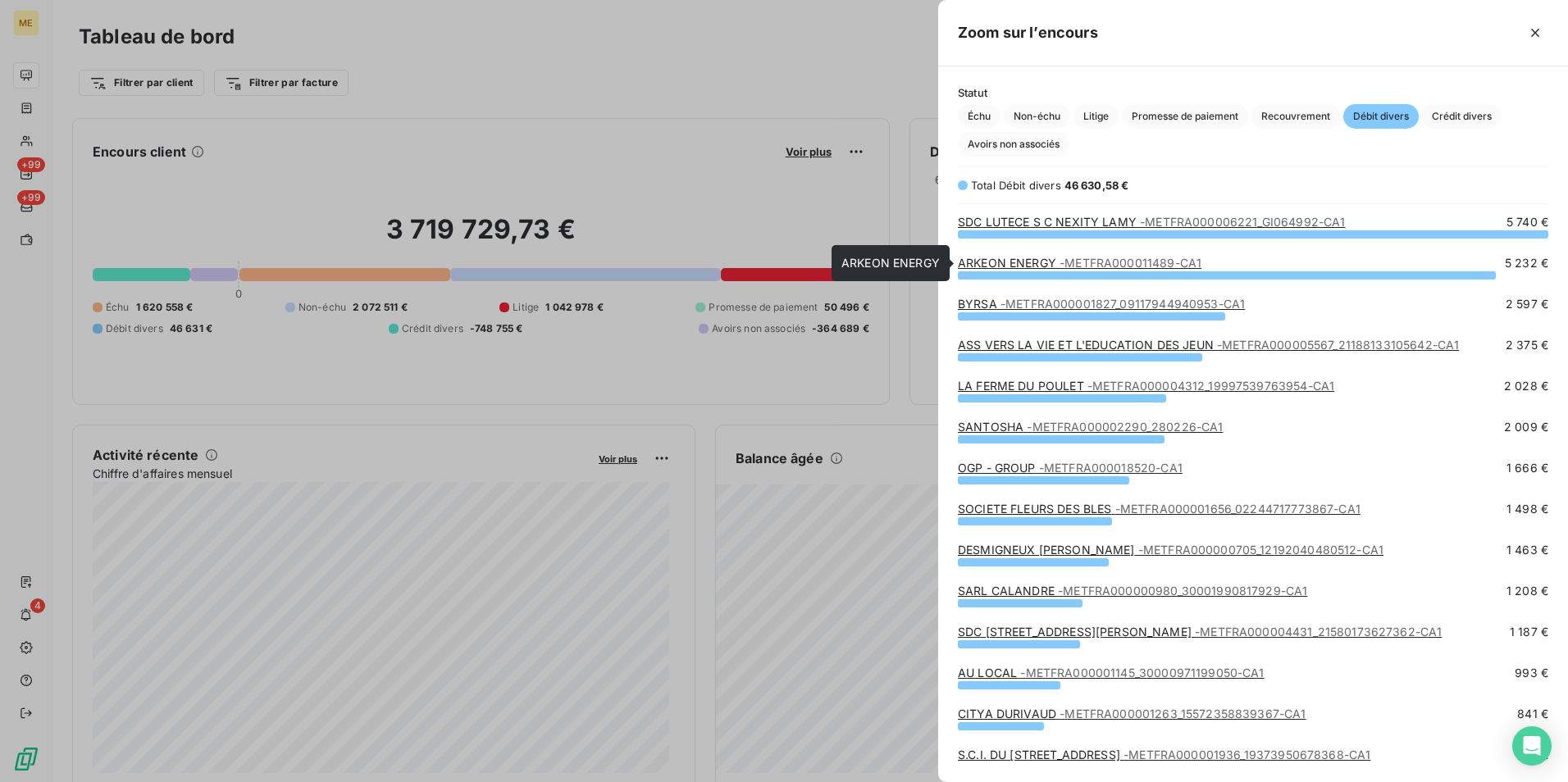
click at [1113, 264] on span "- METFRA000011489-CA1" at bounding box center [1130, 263] width 142 height 14
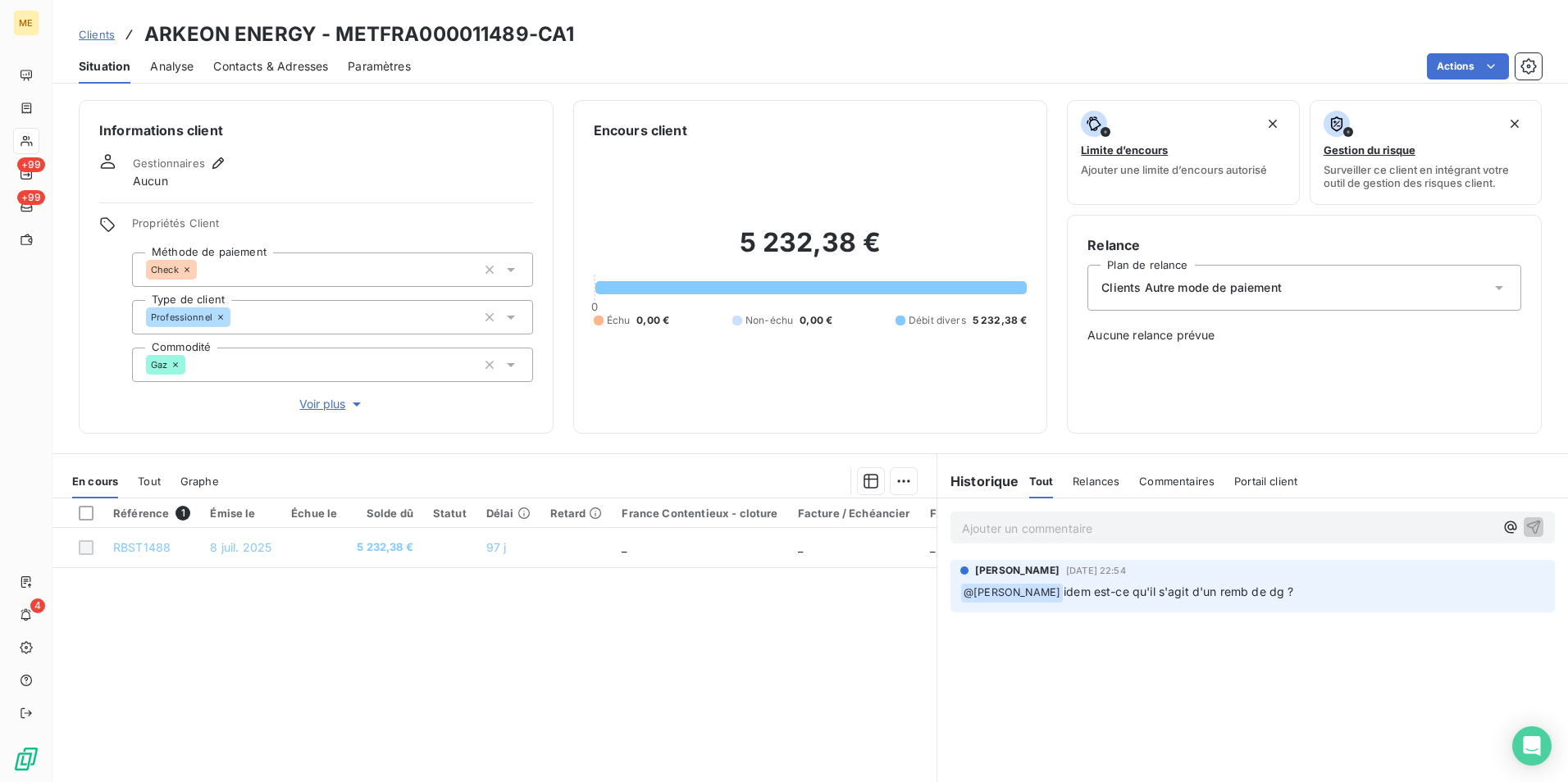
click at [420, 39] on h3 "ARKEON ENERGY - METFRA000011489-CA1" at bounding box center [359, 34] width 430 height 29
click at [472, 31] on h3 "ARKEON ENERGY - METFRA000011489-CA1" at bounding box center [359, 34] width 430 height 29
